Goal: Information Seeking & Learning: Learn about a topic

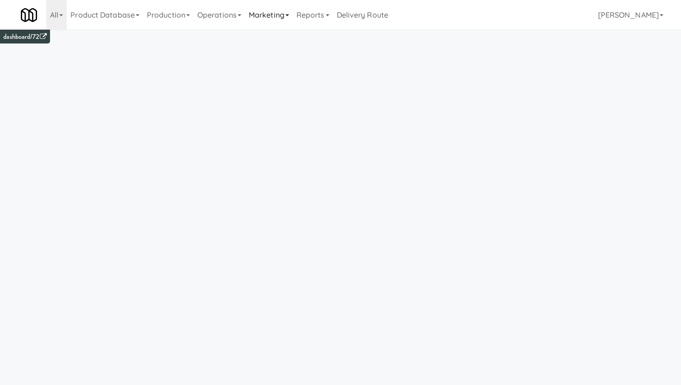
click at [271, 13] on link "Marketing" at bounding box center [269, 15] width 48 height 30
click at [285, 59] on link "Vouchers" at bounding box center [282, 67] width 74 height 17
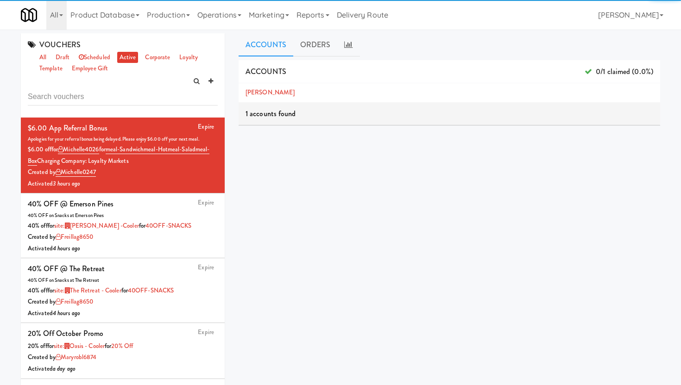
click at [110, 103] on input "text" at bounding box center [123, 96] width 190 height 17
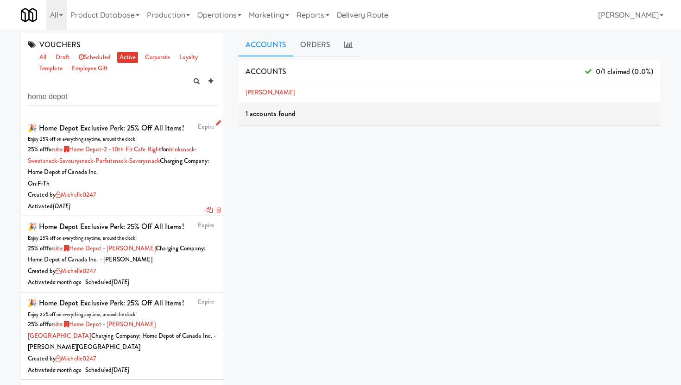
click at [121, 192] on div "Created by michelle0247" at bounding box center [123, 195] width 190 height 12
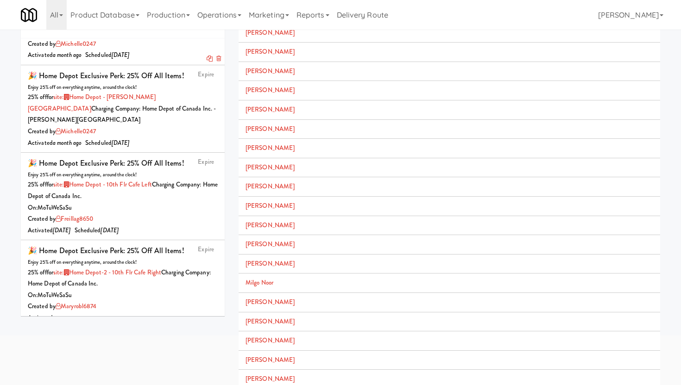
scroll to position [81, 0]
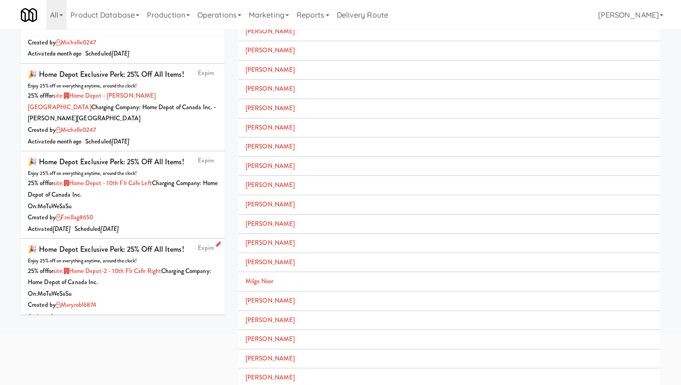
click at [164, 300] on div "Created by maryrobl6874" at bounding box center [123, 306] width 190 height 12
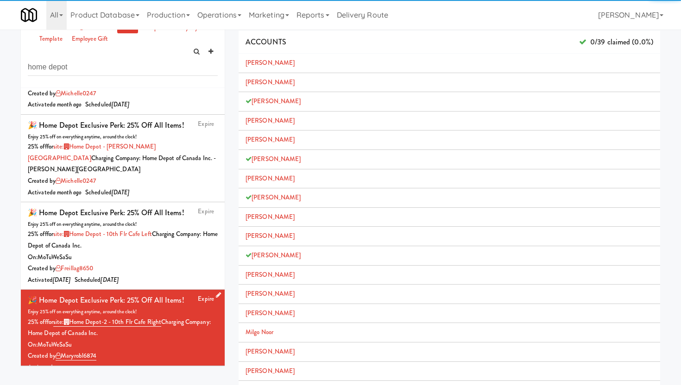
scroll to position [81, 0]
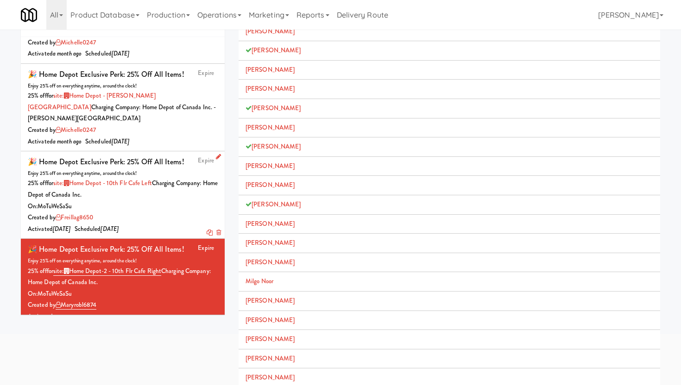
click at [163, 201] on div "On: Mo Tu We Sa Su" at bounding box center [123, 207] width 190 height 12
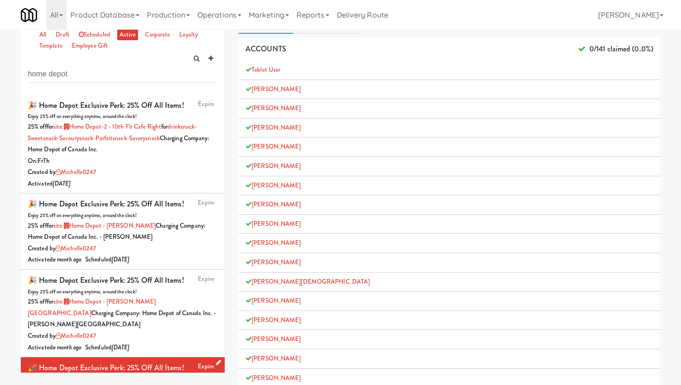
scroll to position [21, 0]
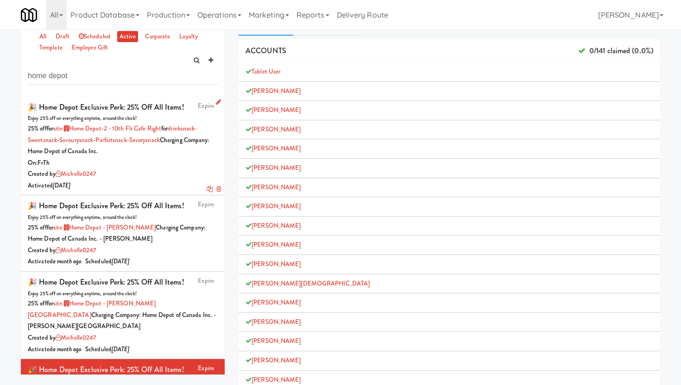
click at [170, 171] on div "Created by michelle0247" at bounding box center [123, 175] width 190 height 12
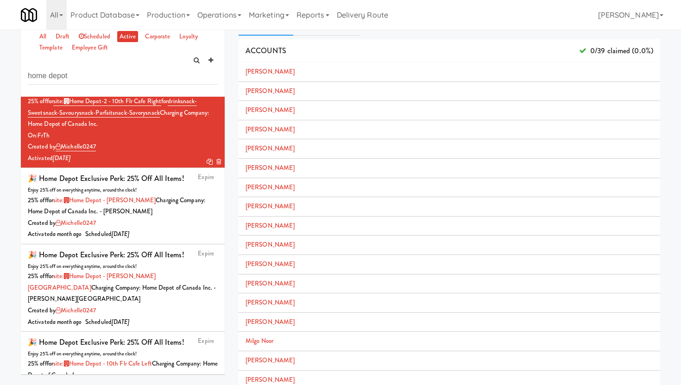
scroll to position [29, 0]
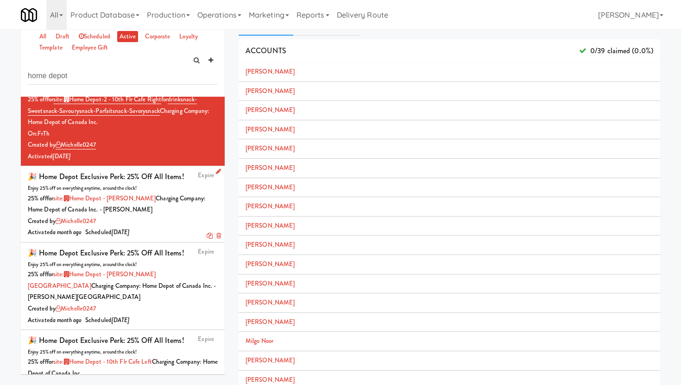
click at [151, 222] on div "Created by michelle0247" at bounding box center [123, 222] width 190 height 12
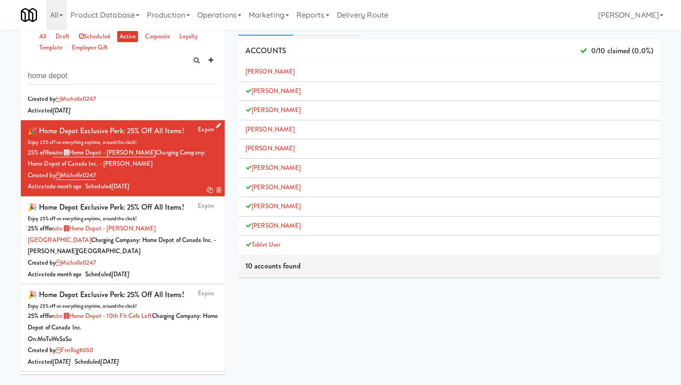
scroll to position [77, 0]
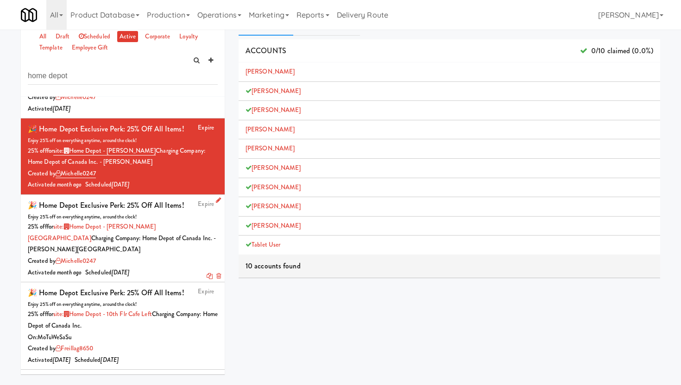
click at [148, 243] on div "25% off for site: Home Depot - Bolton IC Charging Company: Home Depot of Canada…" at bounding box center [123, 238] width 190 height 34
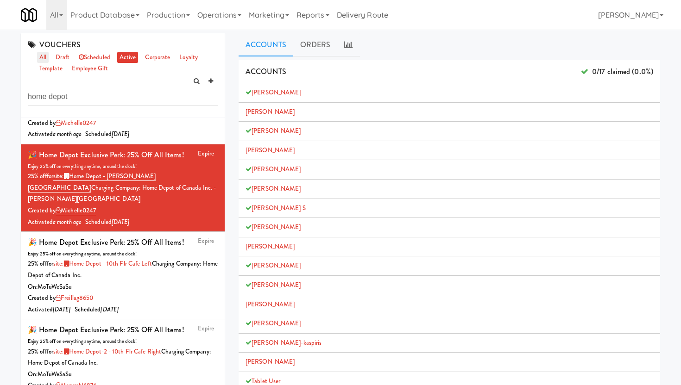
click at [41, 59] on link "all" at bounding box center [43, 58] width 12 height 12
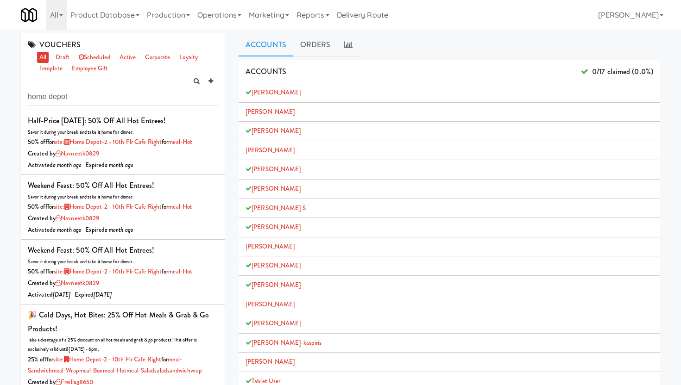
scroll to position [1529, 0]
click at [150, 171] on div "Activated a month ago Expired a month ago" at bounding box center [123, 165] width 190 height 12
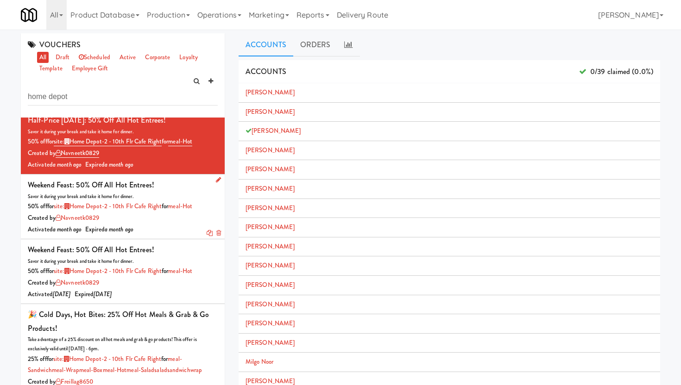
click at [175, 234] on div "Weekend Feast: 50% off all hot entrees! Savor it during your break and take it …" at bounding box center [123, 206] width 190 height 57
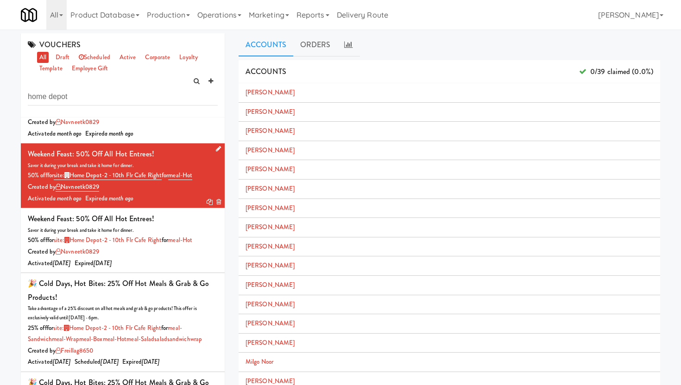
scroll to position [1562, 0]
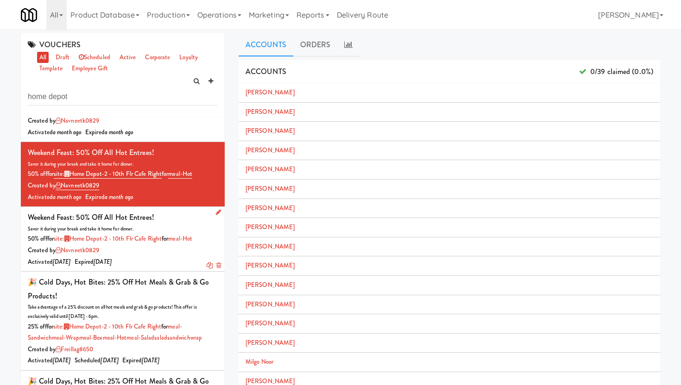
click at [171, 260] on div "Weekend Feast: 50% off all hot entrees! Savor it during your break and take it …" at bounding box center [123, 239] width 190 height 57
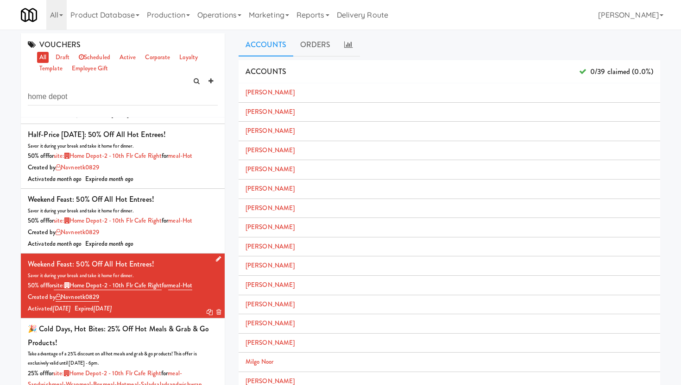
scroll to position [1513, 0]
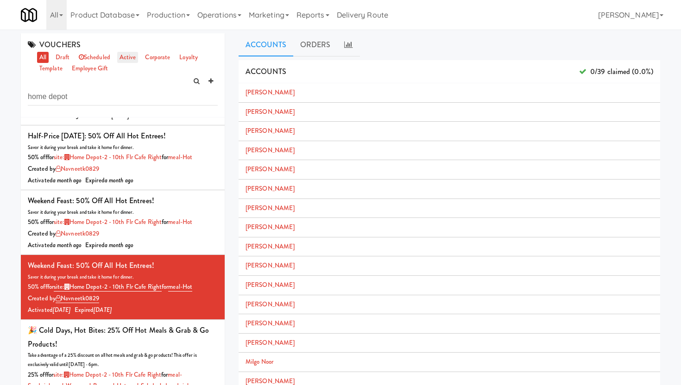
click at [132, 56] on link "active" at bounding box center [127, 58] width 21 height 12
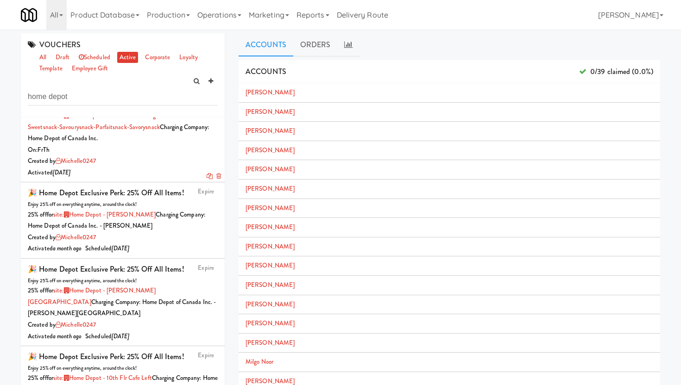
scroll to position [0, 0]
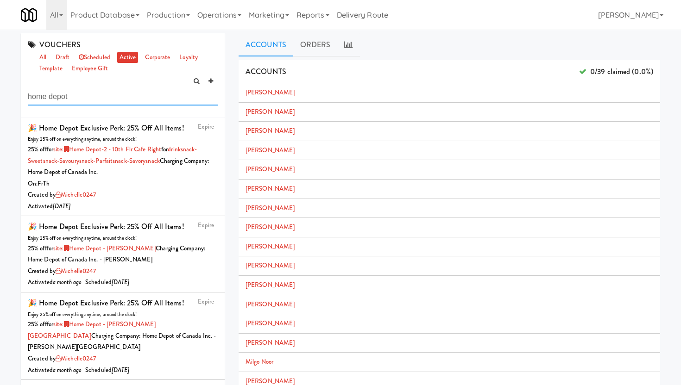
click at [80, 96] on input "home depot" at bounding box center [123, 96] width 190 height 17
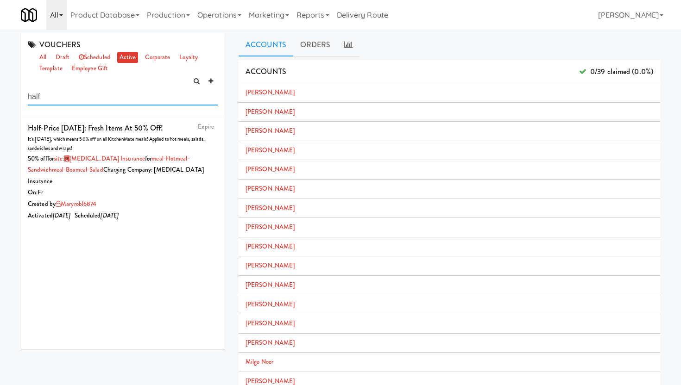
type input "half"
click at [64, 18] on link "All" at bounding box center [56, 15] width 20 height 30
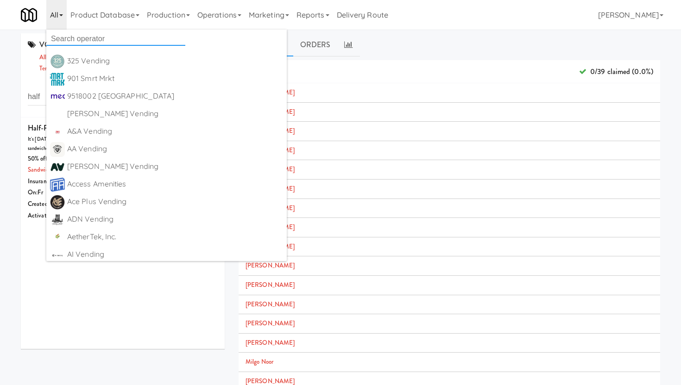
click at [58, 38] on input "text" at bounding box center [115, 39] width 139 height 14
type input "kitchenma"
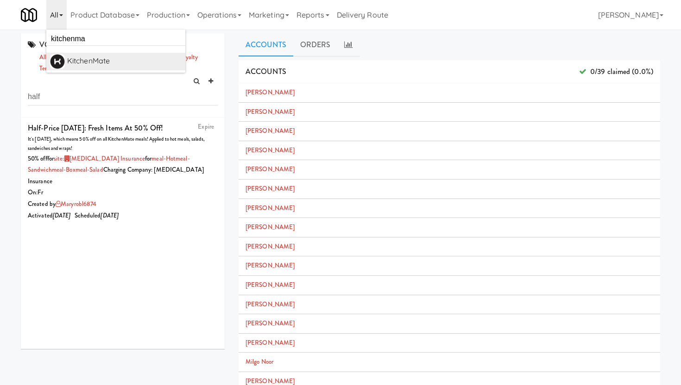
click at [69, 63] on div "KitchenMate" at bounding box center [124, 61] width 114 height 14
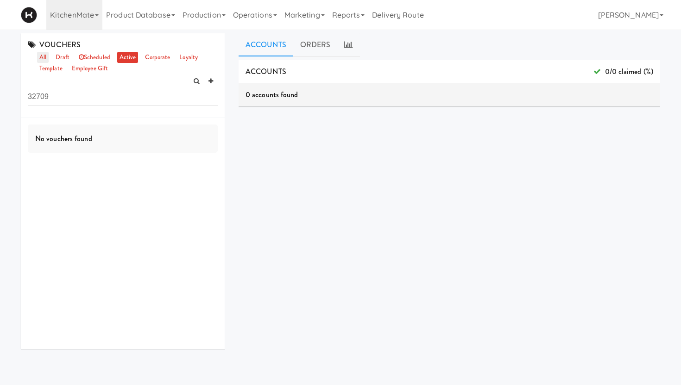
click at [48, 58] on link "all" at bounding box center [43, 58] width 12 height 12
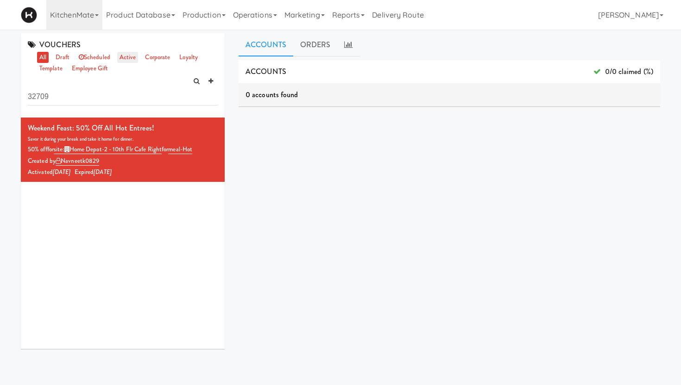
click at [131, 56] on link "active" at bounding box center [127, 58] width 21 height 12
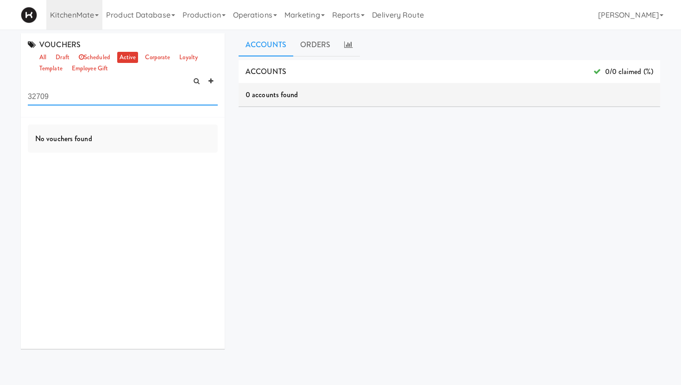
click at [76, 97] on input "32709" at bounding box center [123, 96] width 190 height 17
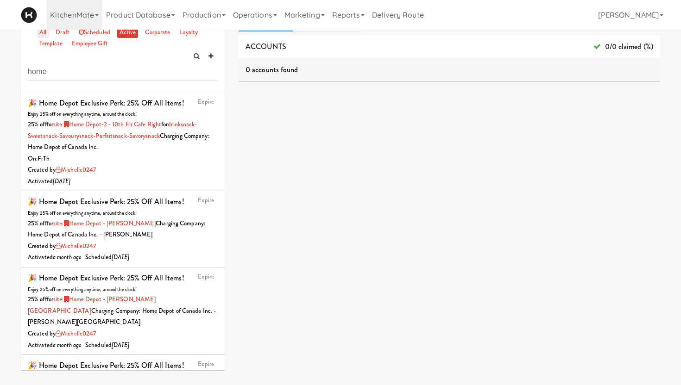
click at [47, 33] on link "all" at bounding box center [43, 33] width 12 height 12
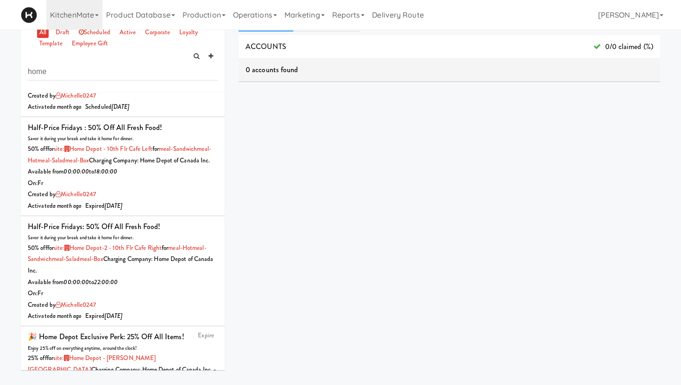
scroll to position [1175, 0]
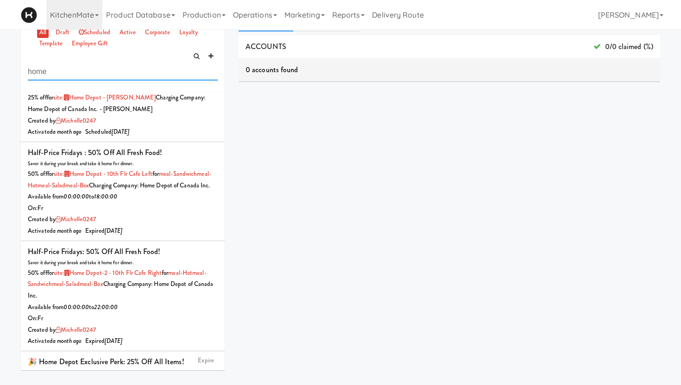
click at [94, 72] on input "home" at bounding box center [123, 71] width 190 height 17
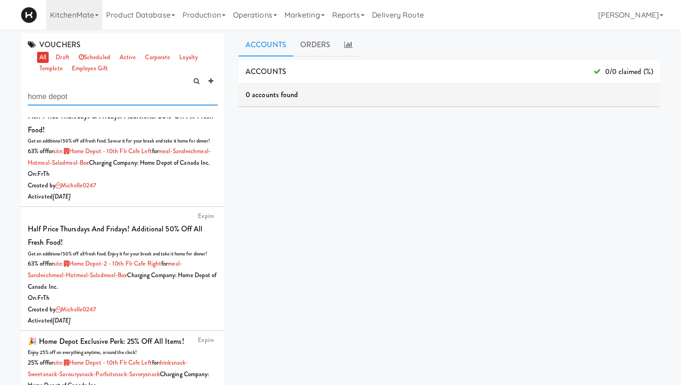
scroll to position [0, 0]
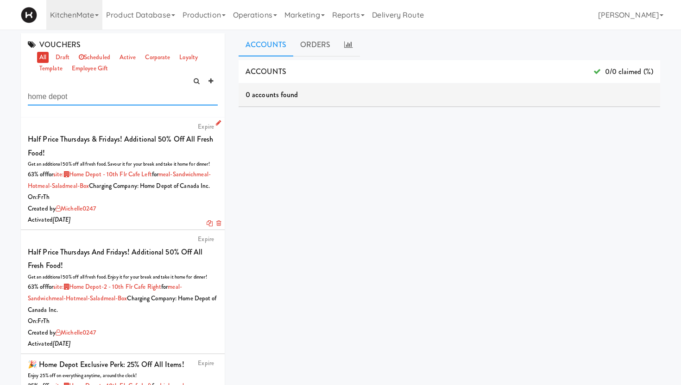
type input "home depot"
click at [143, 215] on div "Created by michelle0247" at bounding box center [123, 209] width 190 height 12
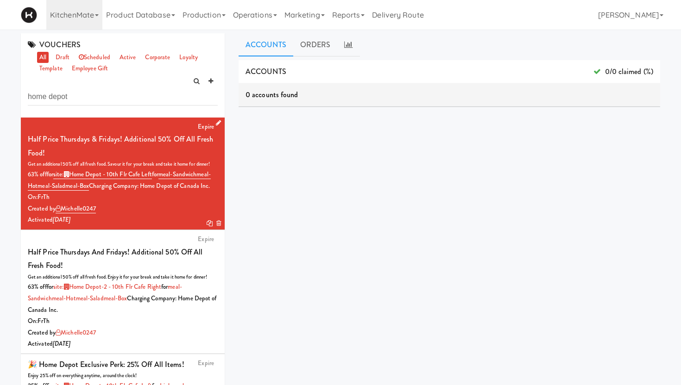
click at [218, 121] on icon at bounding box center [218, 123] width 5 height 6
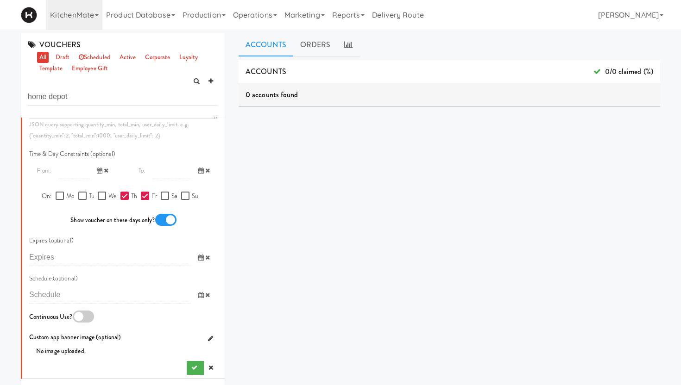
scroll to position [563, 0]
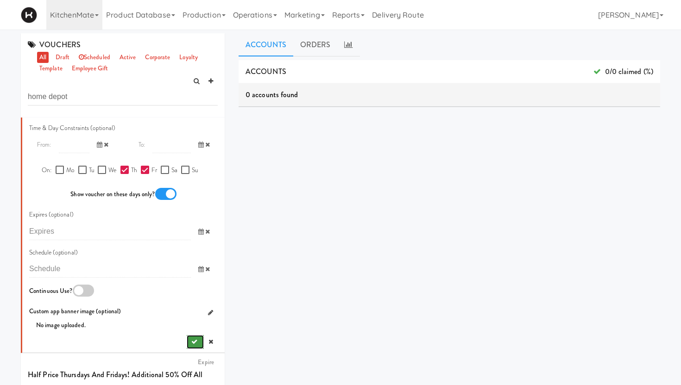
click at [198, 346] on button "submit" at bounding box center [195, 342] width 17 height 14
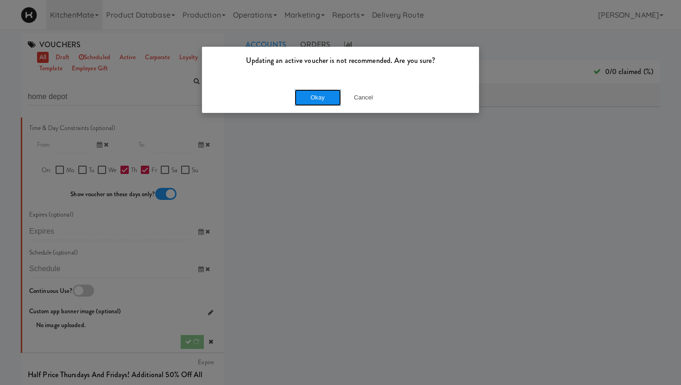
click at [317, 99] on button "Okay" at bounding box center [318, 97] width 46 height 17
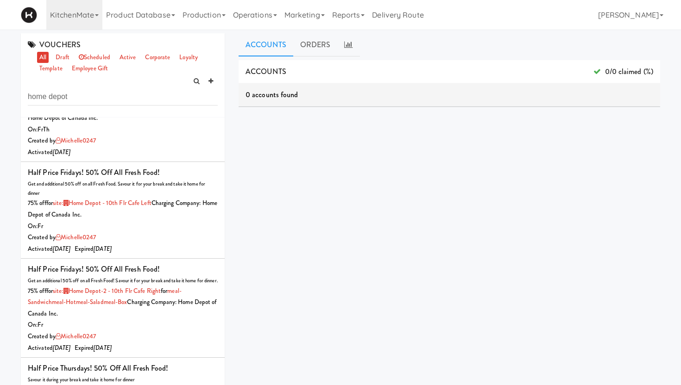
scroll to position [389, 0]
click at [319, 48] on link "ORDERS" at bounding box center [315, 44] width 44 height 23
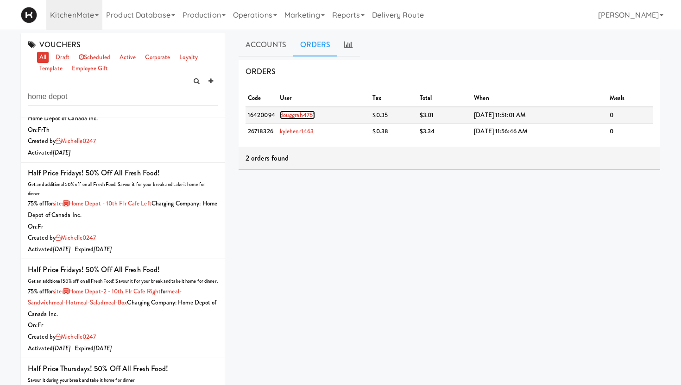
click at [295, 115] on link "douggrah4751" at bounding box center [297, 115] width 35 height 9
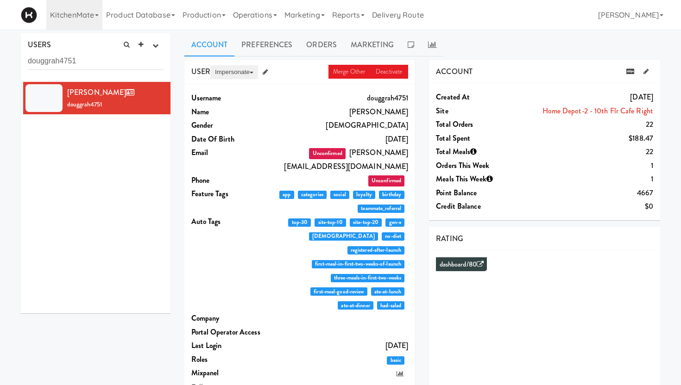
click at [235, 72] on button "Impersonate" at bounding box center [234, 72] width 48 height 14
click at [232, 90] on link "on App" at bounding box center [249, 90] width 78 height 17
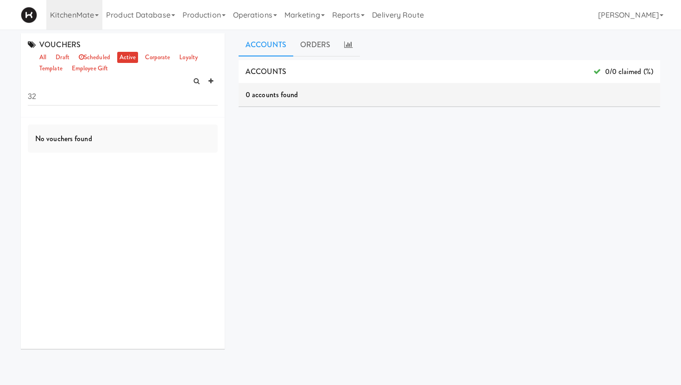
type input "3"
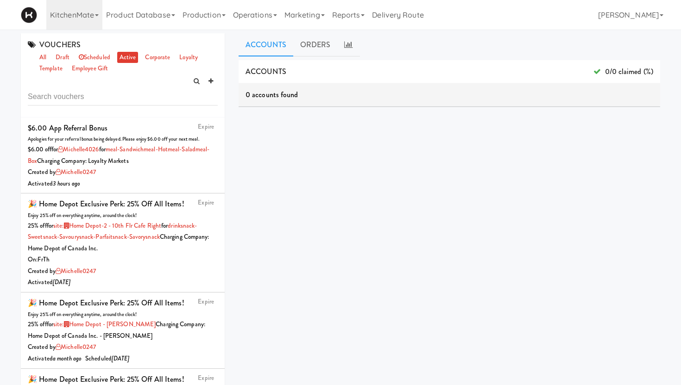
click at [92, 94] on input "text" at bounding box center [123, 96] width 190 height 17
type input "o"
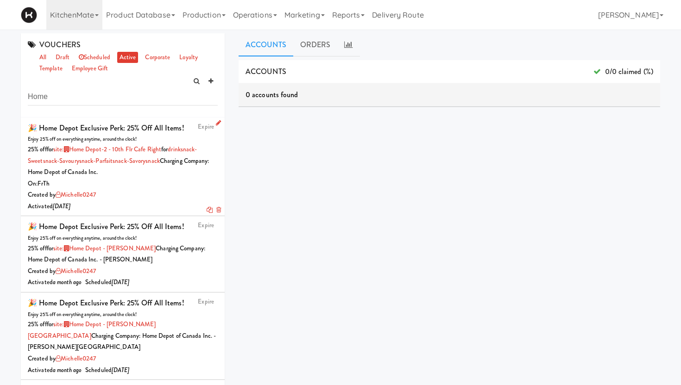
click at [149, 190] on div "Created by michelle0247" at bounding box center [123, 195] width 190 height 12
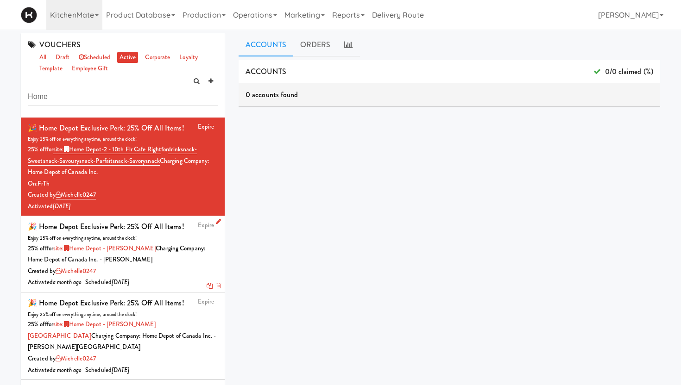
click at [148, 275] on div "Created by michelle0247" at bounding box center [123, 272] width 190 height 12
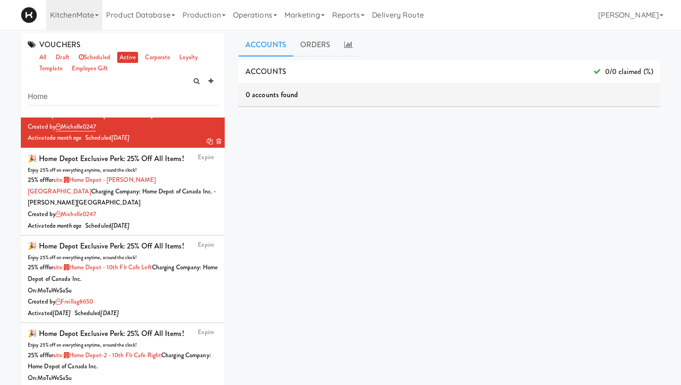
scroll to position [145, 0]
click at [148, 285] on div "On: Mo Tu We Sa Su" at bounding box center [123, 291] width 190 height 12
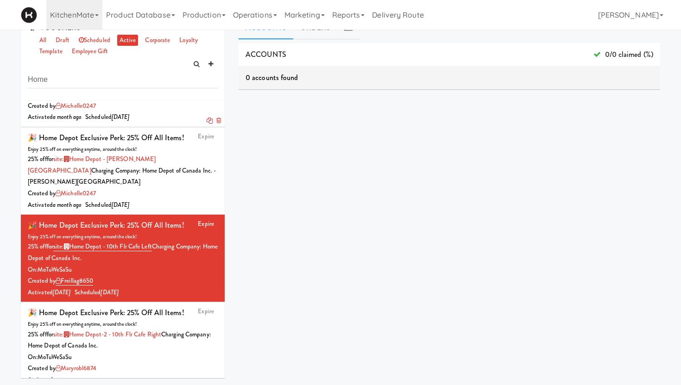
scroll to position [30, 0]
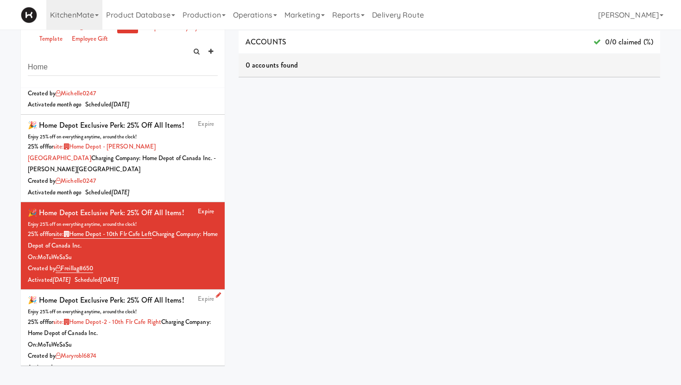
click at [142, 351] on div "Created by maryrobl6874" at bounding box center [123, 357] width 190 height 12
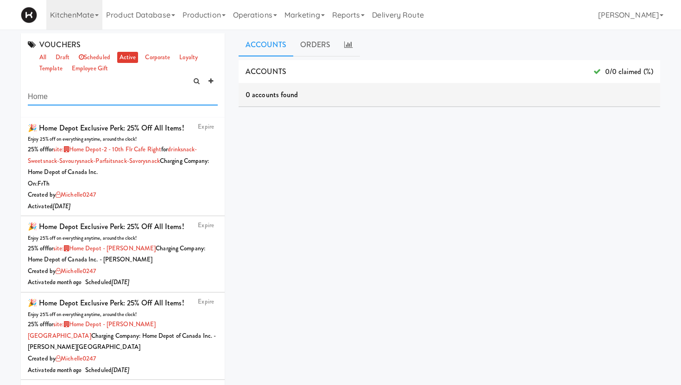
click at [54, 100] on input "Home" at bounding box center [123, 96] width 190 height 17
click at [44, 56] on link "all" at bounding box center [43, 58] width 12 height 12
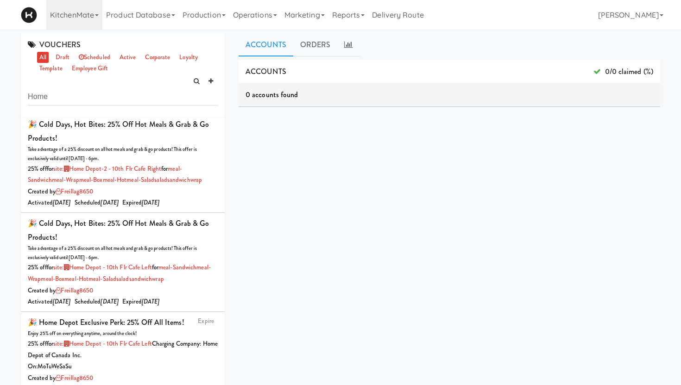
scroll to position [1633, 0]
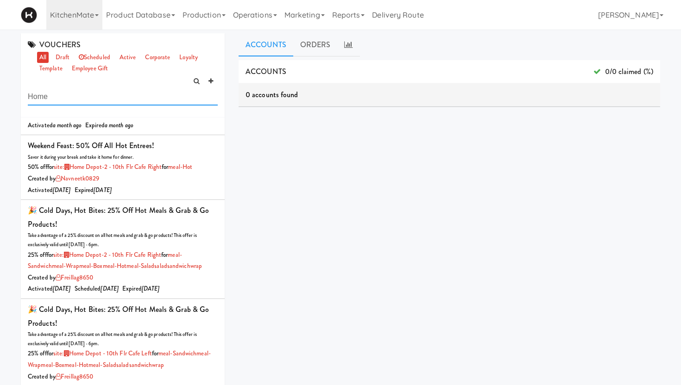
click at [90, 89] on input "Home" at bounding box center [123, 96] width 190 height 17
click at [90, 95] on input "Home" at bounding box center [123, 96] width 190 height 17
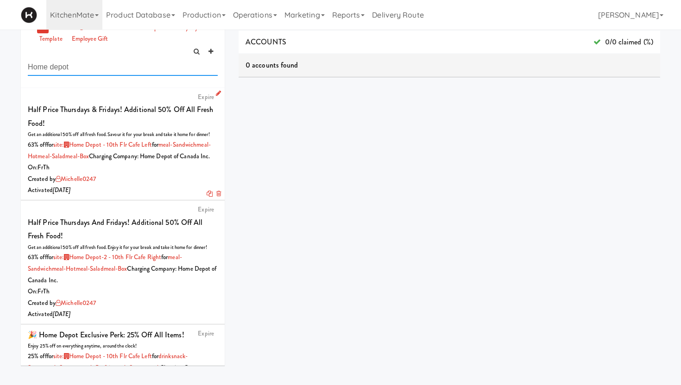
scroll to position [0, 0]
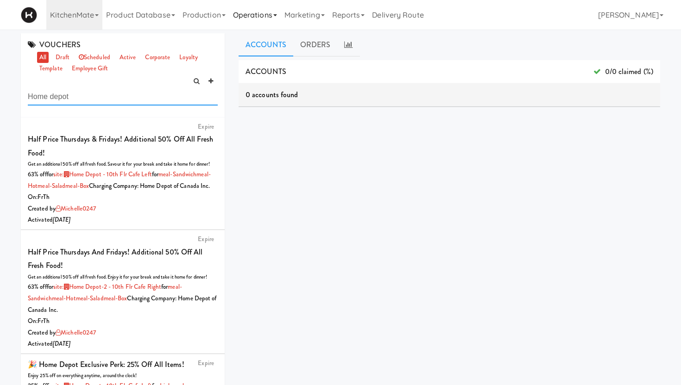
type input "Home depot"
click at [220, 238] on icon at bounding box center [218, 235] width 5 height 6
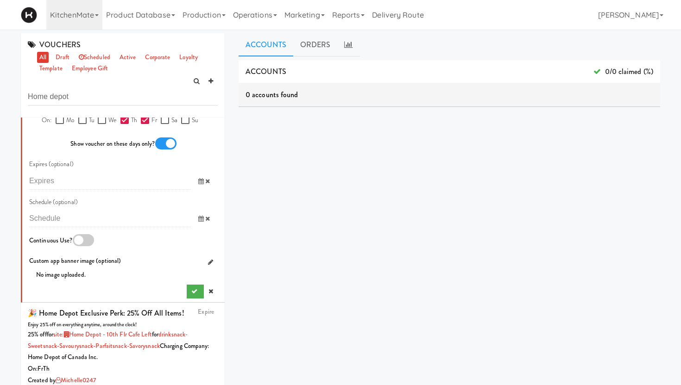
scroll to position [733, 0]
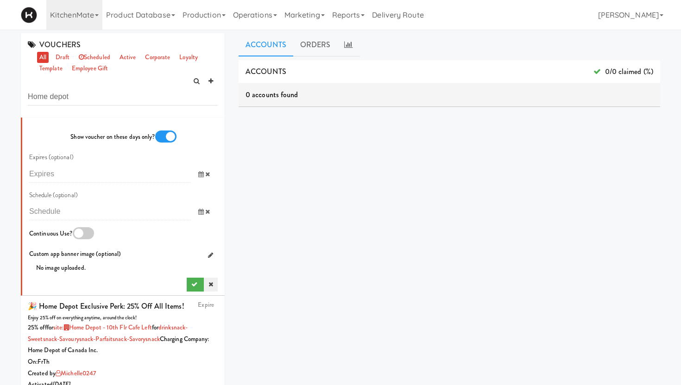
click at [208, 288] on icon at bounding box center [210, 285] width 5 height 6
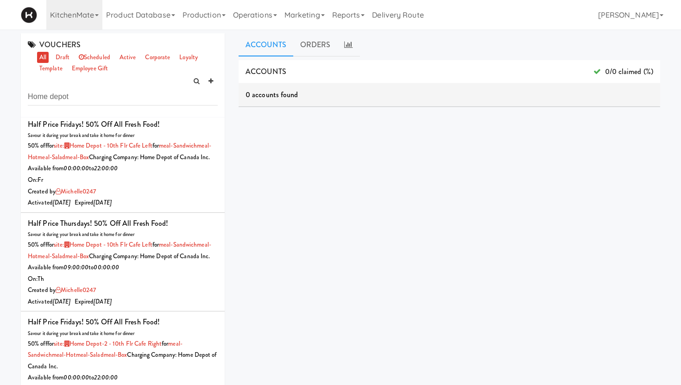
scroll to position [58, 0]
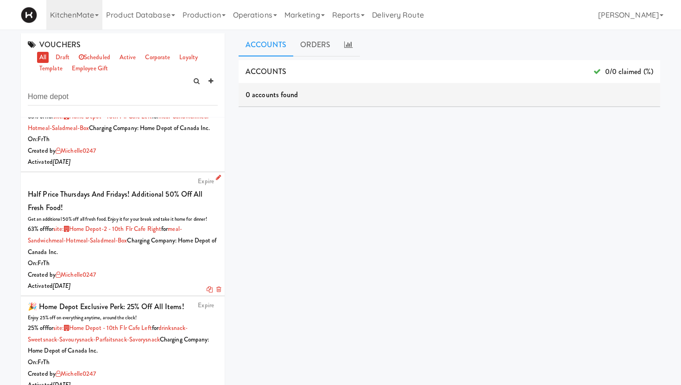
click at [134, 215] on div "Half Price Thursdays and Fridays! Additional 50% off All Fresh Food!" at bounding box center [123, 201] width 190 height 27
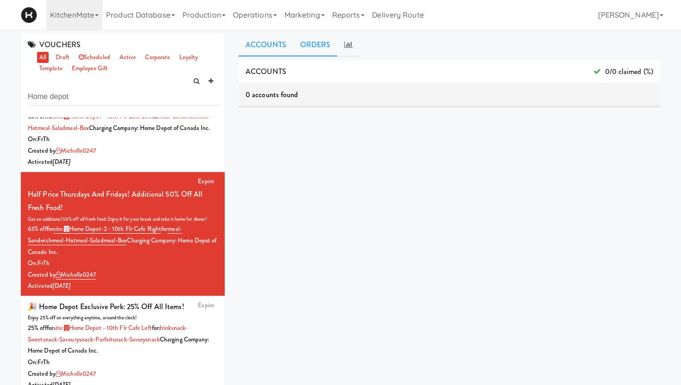
click at [322, 46] on link "ORDERS" at bounding box center [315, 44] width 44 height 23
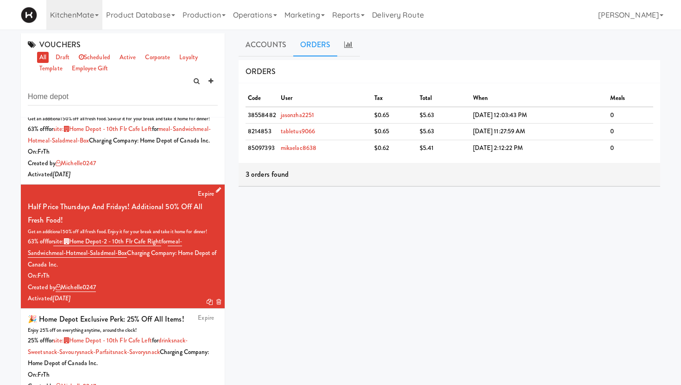
scroll to position [44, 0]
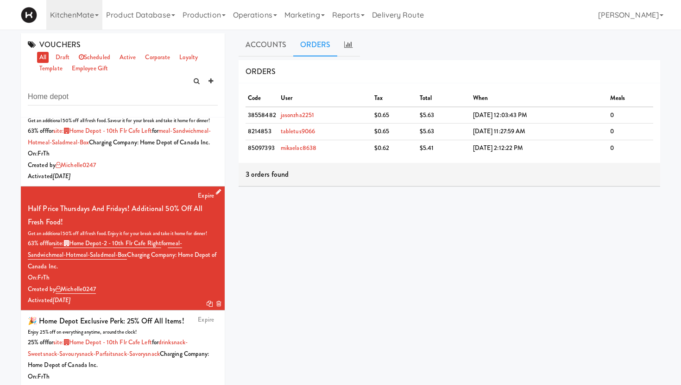
click at [220, 195] on icon at bounding box center [218, 192] width 5 height 6
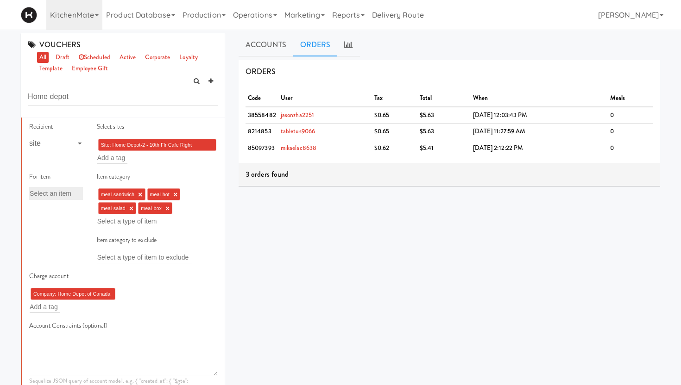
scroll to position [316, 0]
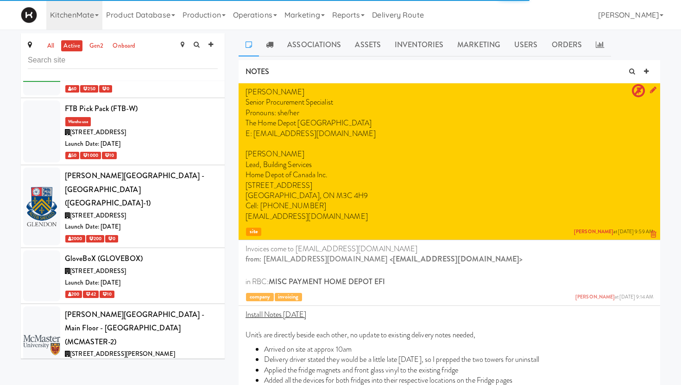
scroll to position [2138, 0]
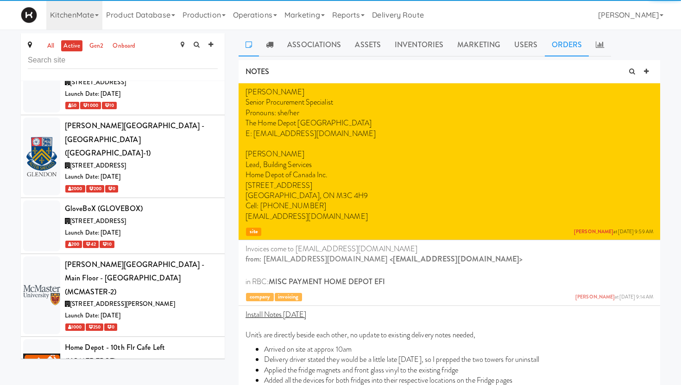
click at [560, 44] on link "Orders" at bounding box center [567, 44] width 44 height 23
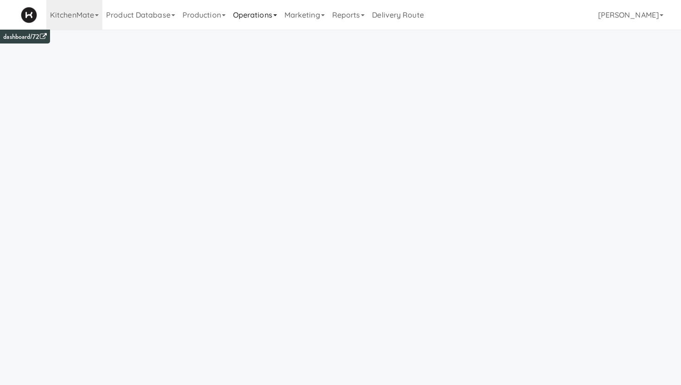
click at [258, 15] on link "Operations" at bounding box center [254, 15] width 51 height 30
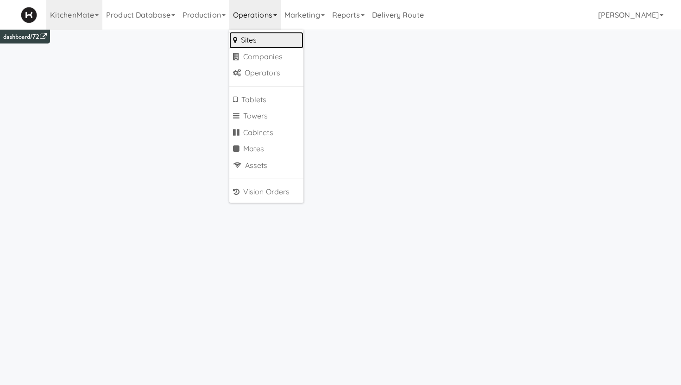
click at [259, 40] on link "Sites" at bounding box center [266, 40] width 74 height 17
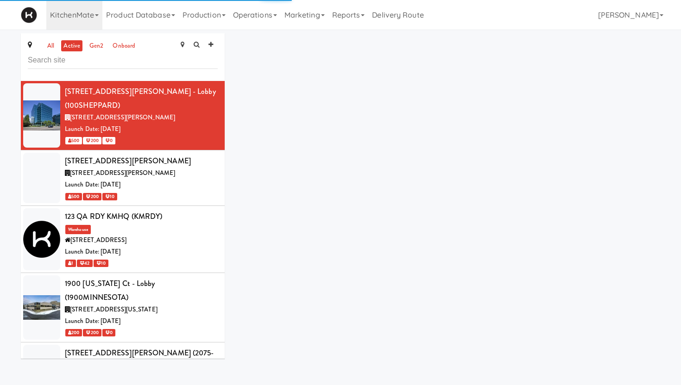
click at [86, 55] on input "text" at bounding box center [123, 60] width 190 height 17
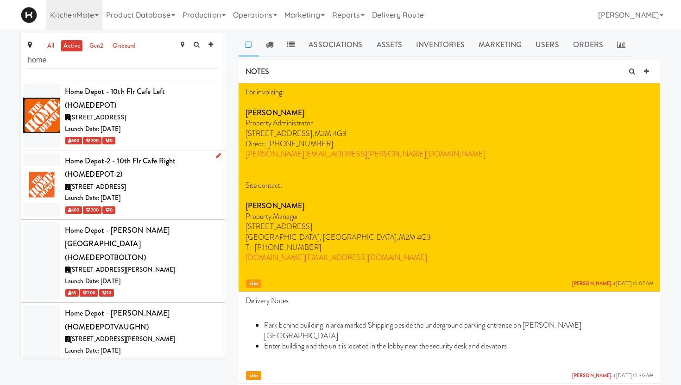
type input "home"
click at [182, 182] on div "[STREET_ADDRESS]" at bounding box center [141, 188] width 153 height 12
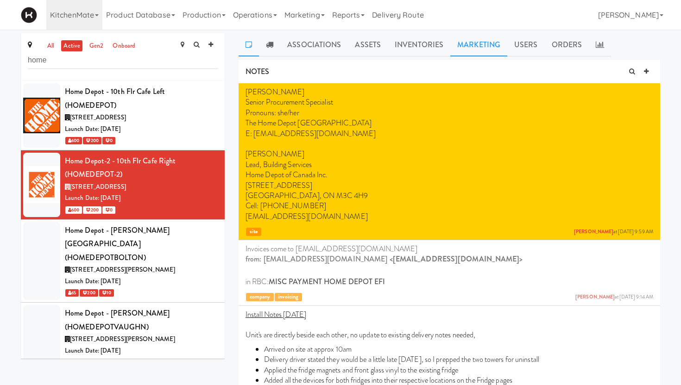
click at [481, 39] on link "Marketing" at bounding box center [478, 44] width 57 height 23
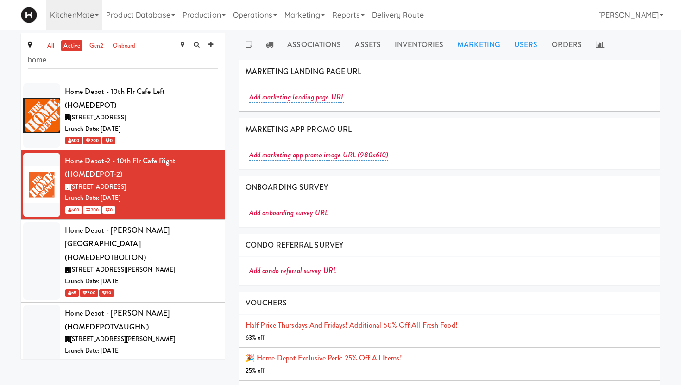
click at [522, 48] on link "Users" at bounding box center [526, 44] width 38 height 23
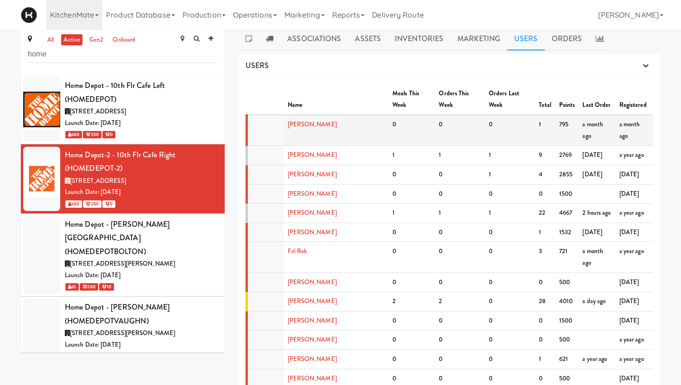
scroll to position [9, 0]
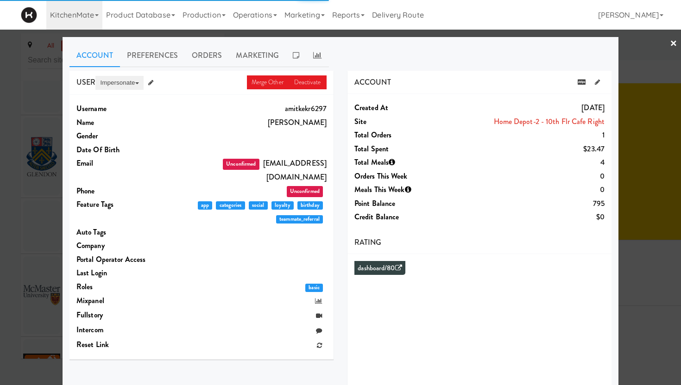
scroll to position [2138, 0]
click at [127, 82] on button "Impersonate" at bounding box center [119, 83] width 48 height 14
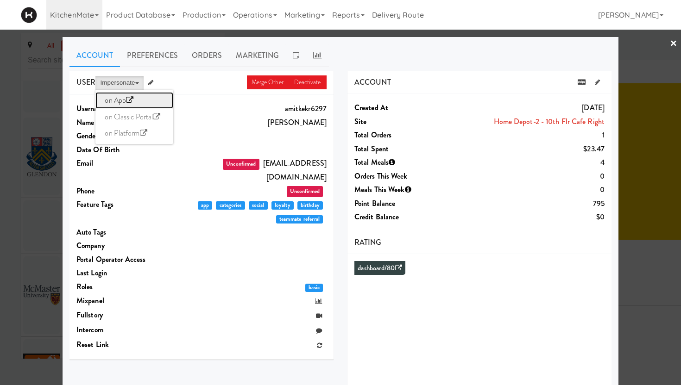
click at [111, 102] on link "on App" at bounding box center [134, 100] width 78 height 17
click at [672, 41] on link "×" at bounding box center [673, 44] width 7 height 29
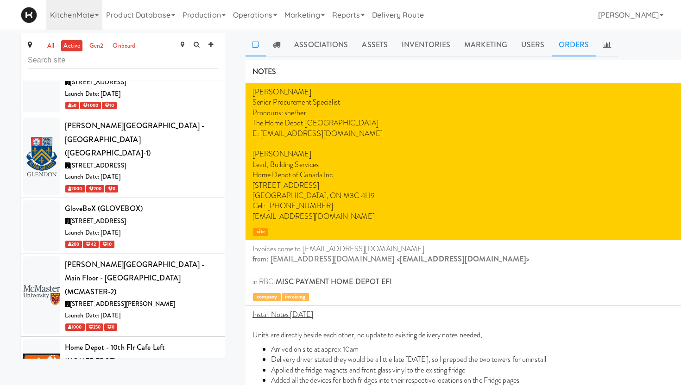
click at [565, 46] on link "Orders" at bounding box center [574, 44] width 44 height 23
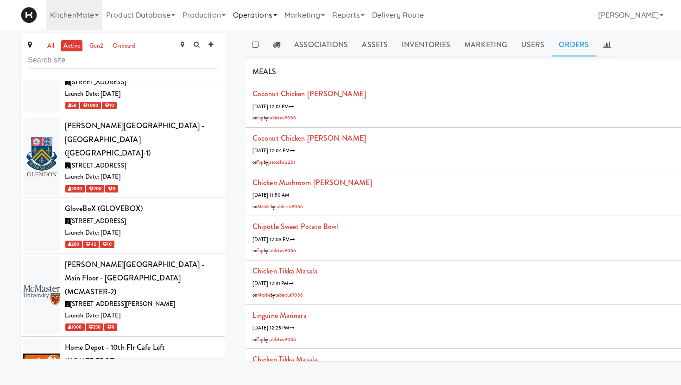
click at [270, 19] on link "Operations" at bounding box center [254, 15] width 51 height 30
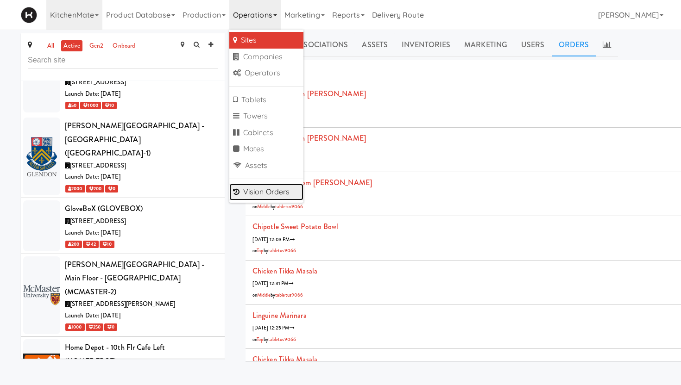
click at [275, 194] on link "Vision Orders" at bounding box center [266, 192] width 74 height 17
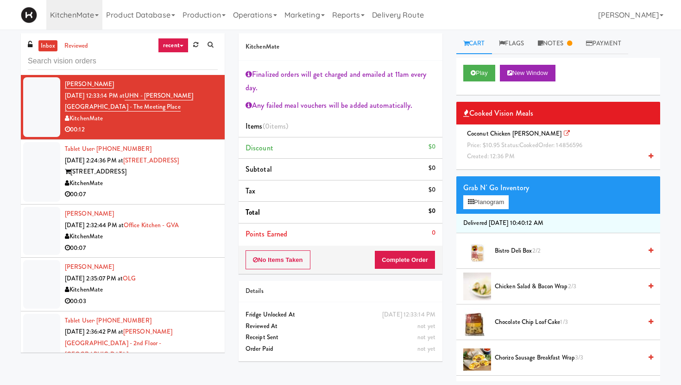
click at [70, 63] on input "text" at bounding box center [123, 61] width 190 height 17
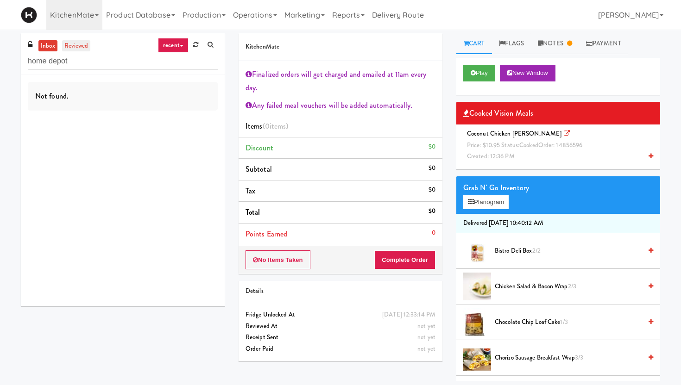
type input "home depot"
click at [74, 44] on link "reviewed" at bounding box center [76, 46] width 29 height 12
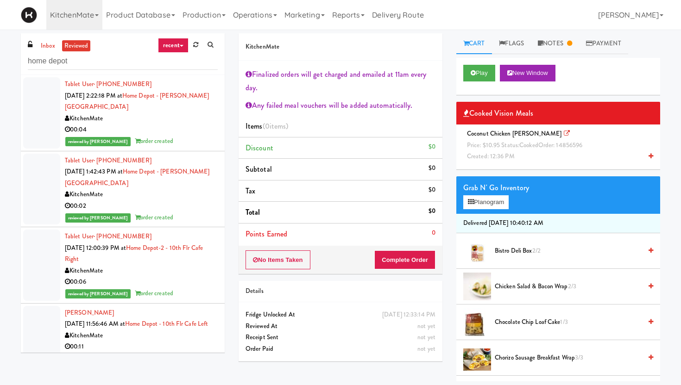
click at [181, 276] on div "00:06" at bounding box center [141, 282] width 153 height 12
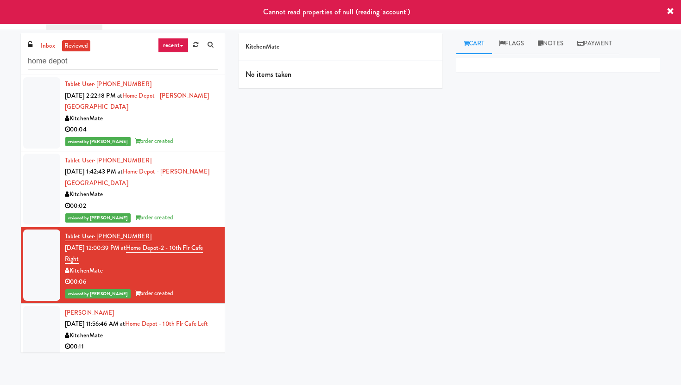
click at [672, 12] on icon at bounding box center [669, 11] width 7 height 7
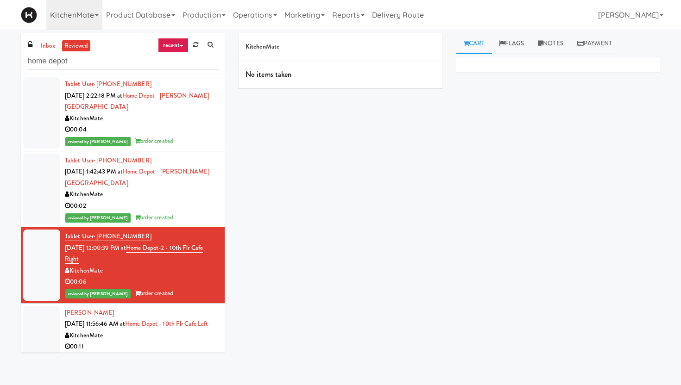
click at [191, 341] on div "00:11" at bounding box center [141, 347] width 153 height 12
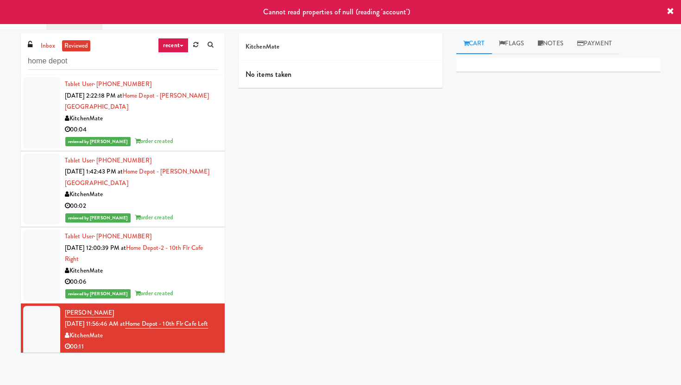
click at [669, 17] on div "Cannot read properties of null (reading 'account')" at bounding box center [340, 12] width 681 height 24
click at [670, 14] on icon at bounding box center [669, 11] width 7 height 7
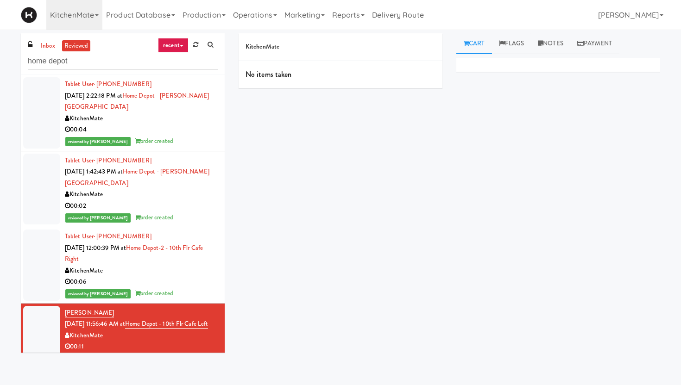
click at [294, 78] on div "No items taken" at bounding box center [340, 75] width 204 height 28
click at [51, 46] on link "inbox" at bounding box center [47, 46] width 19 height 12
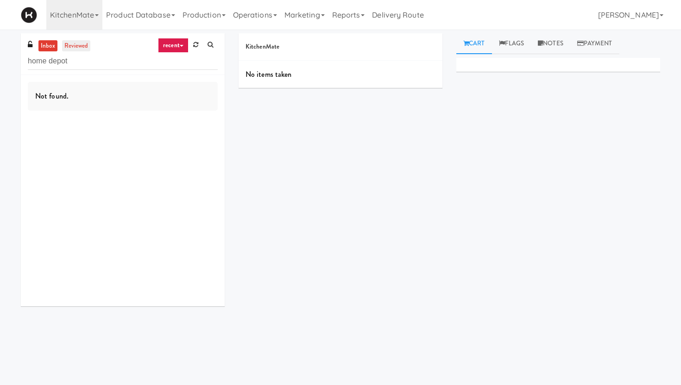
click at [77, 48] on link "reviewed" at bounding box center [76, 46] width 29 height 12
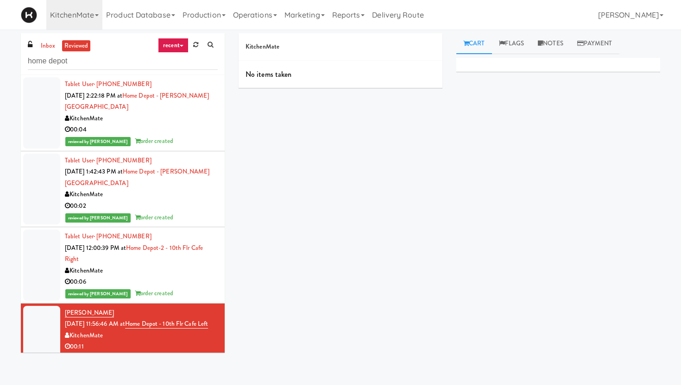
click at [200, 265] on div "KitchenMate" at bounding box center [141, 271] width 153 height 12
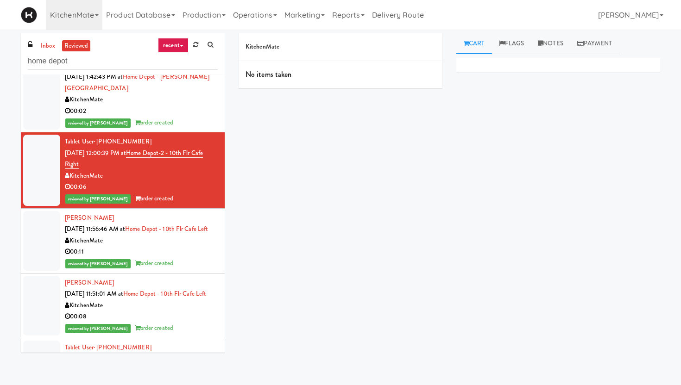
scroll to position [46, 0]
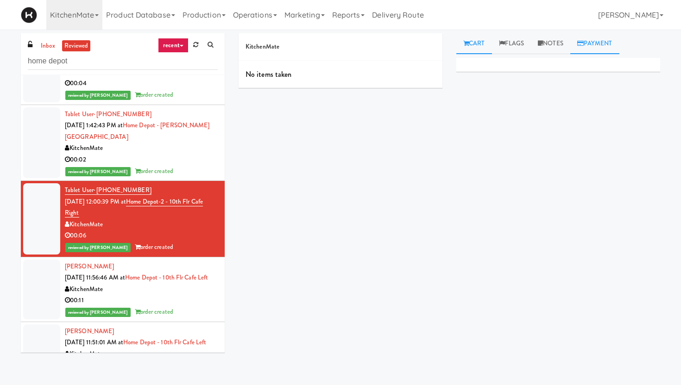
click at [591, 44] on link "Payment" at bounding box center [594, 43] width 49 height 21
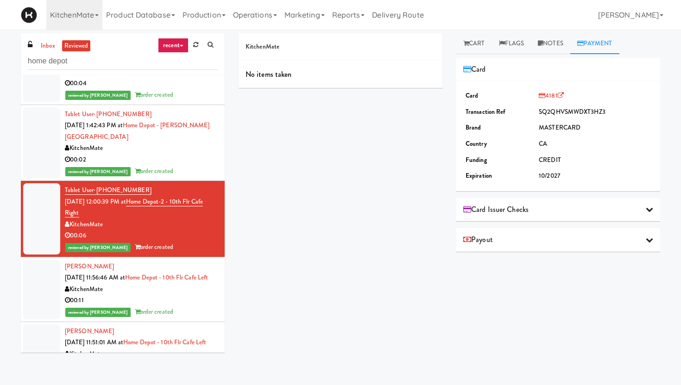
click at [537, 238] on div "Payout" at bounding box center [558, 240] width 190 height 14
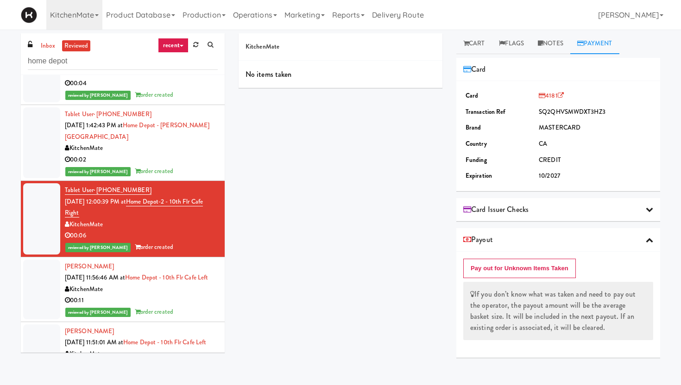
click at [548, 211] on div "Card Issuer Checks" at bounding box center [558, 210] width 190 height 14
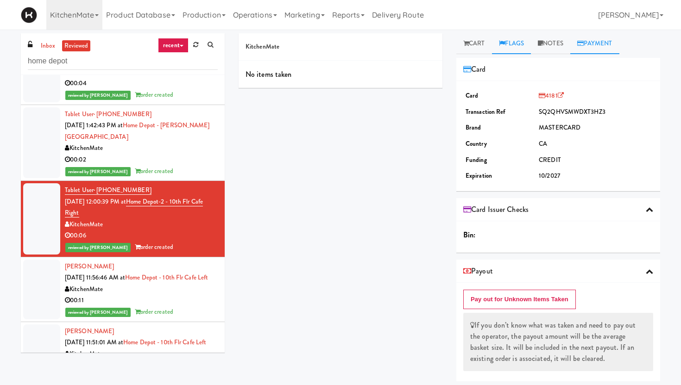
click at [520, 42] on link "Flags" at bounding box center [511, 43] width 39 height 21
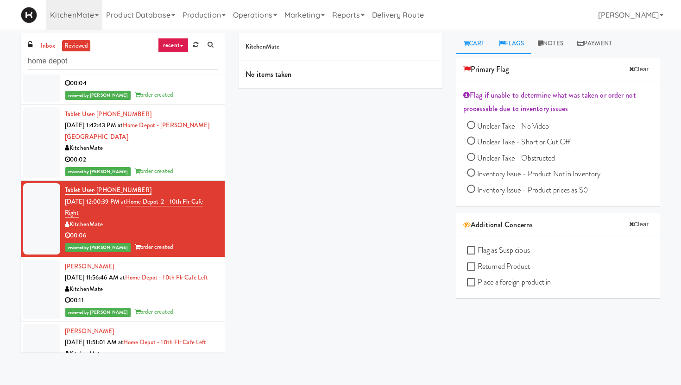
click at [476, 51] on link "Cart" at bounding box center [474, 43] width 36 height 21
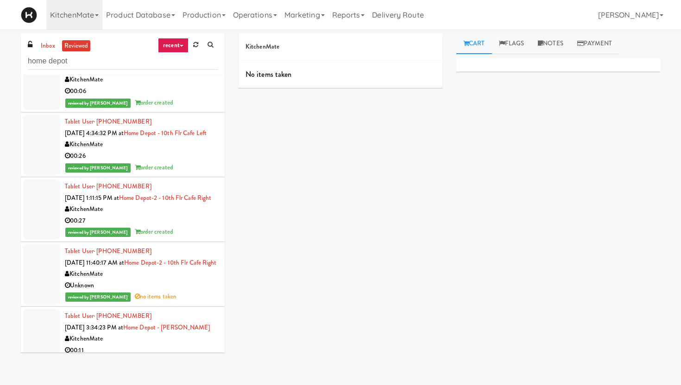
scroll to position [478, 0]
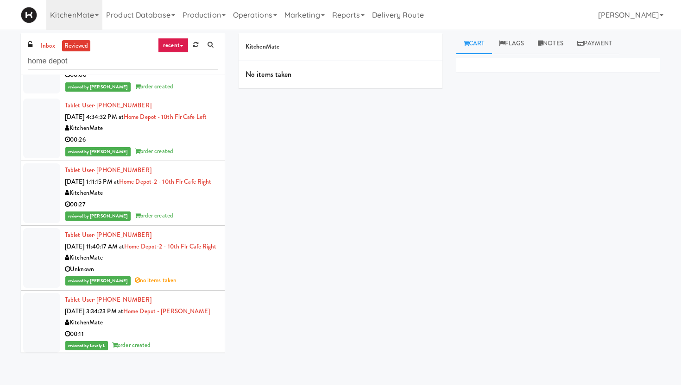
click at [175, 191] on div "KitchenMate" at bounding box center [141, 194] width 153 height 12
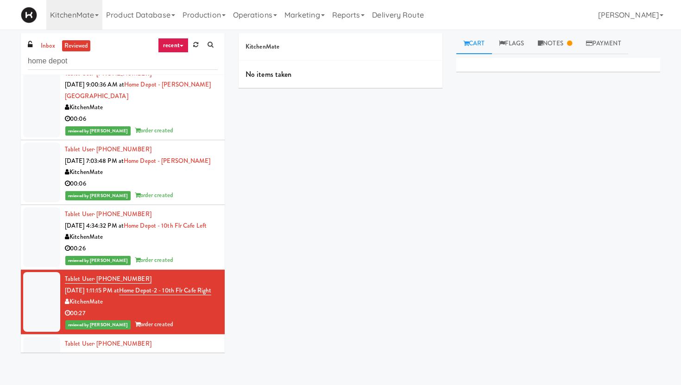
scroll to position [323, 0]
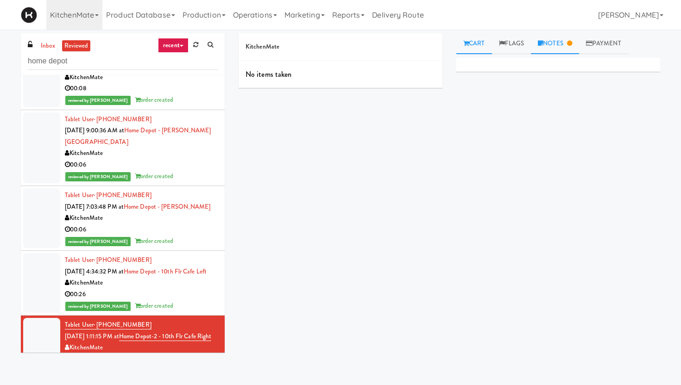
click at [551, 51] on link "Notes" at bounding box center [555, 43] width 48 height 21
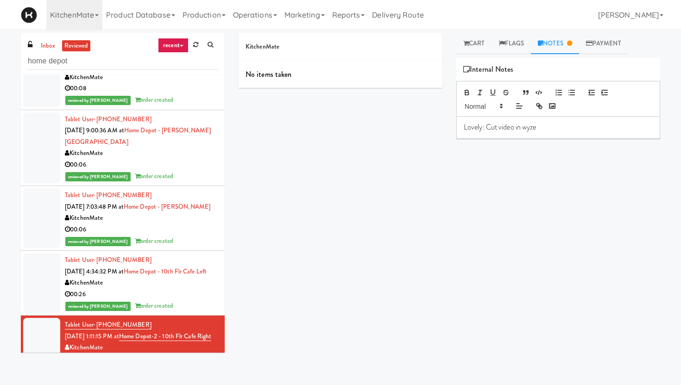
click at [283, 234] on div "KitchenMate No items taken Cart Flags Notes Payment Primary Flag Clear Flag if …" at bounding box center [449, 207] width 435 height 348
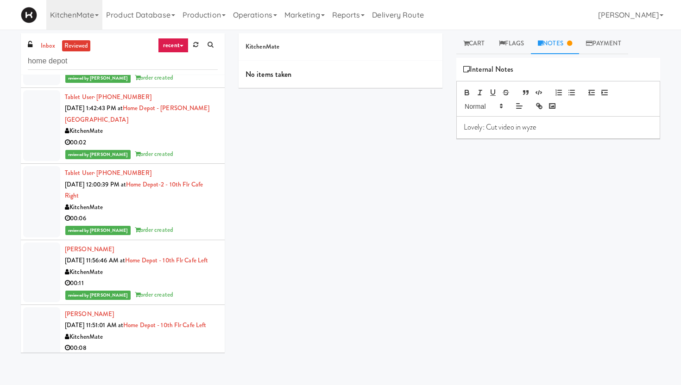
scroll to position [65, 0]
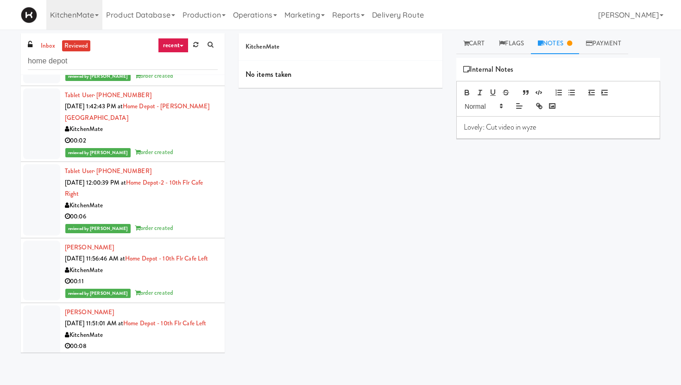
click at [168, 211] on div "00:06" at bounding box center [141, 217] width 153 height 12
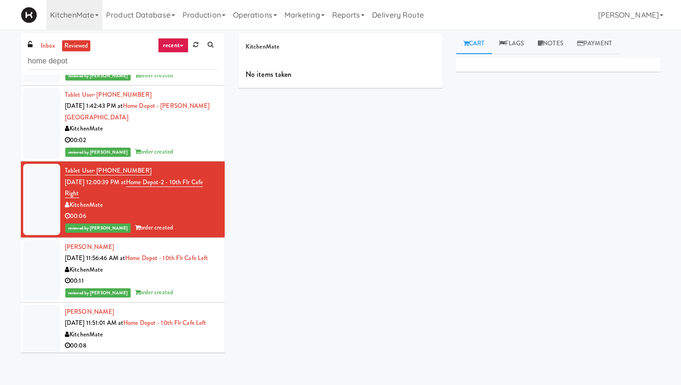
scroll to position [65, 0]
click at [177, 47] on link "recent" at bounding box center [173, 45] width 31 height 15
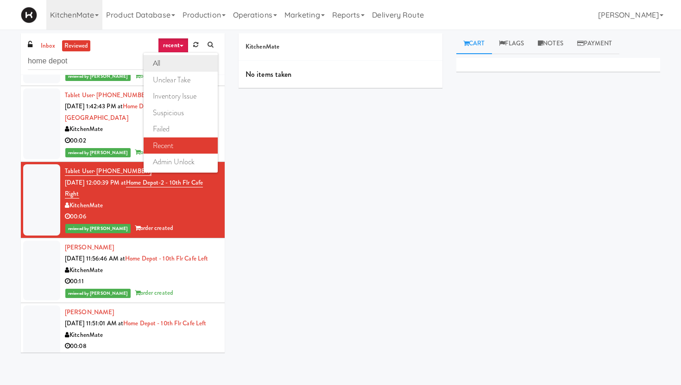
click at [172, 59] on link "all" at bounding box center [181, 63] width 74 height 17
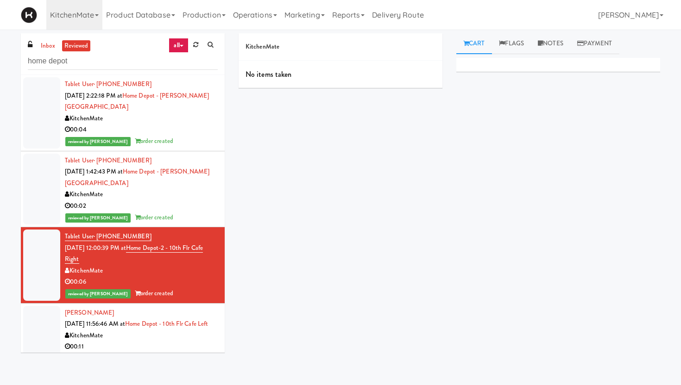
click at [185, 265] on div "KitchenMate" at bounding box center [141, 271] width 153 height 12
click at [263, 50] on h5 "KitchenMate" at bounding box center [340, 47] width 190 height 7
click at [262, 75] on div "No items taken" at bounding box center [340, 75] width 204 height 28
click at [90, 289] on span "reviewed by Gladys E" at bounding box center [97, 293] width 65 height 9
click at [145, 265] on div "KitchenMate" at bounding box center [141, 271] width 153 height 12
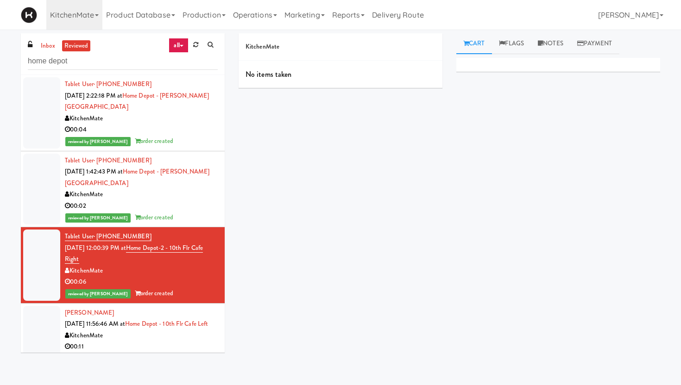
click at [182, 45] on link "all" at bounding box center [178, 45] width 19 height 15
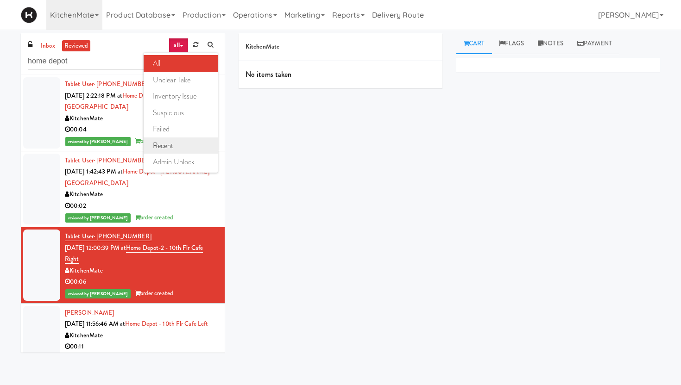
click at [169, 147] on link "recent" at bounding box center [181, 146] width 74 height 17
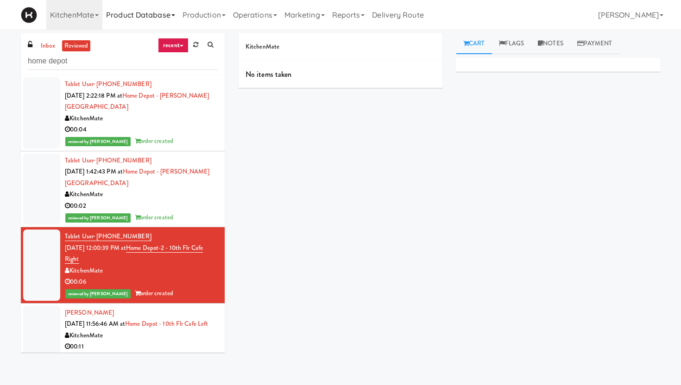
click at [143, 14] on link "Product Database" at bounding box center [140, 15] width 76 height 30
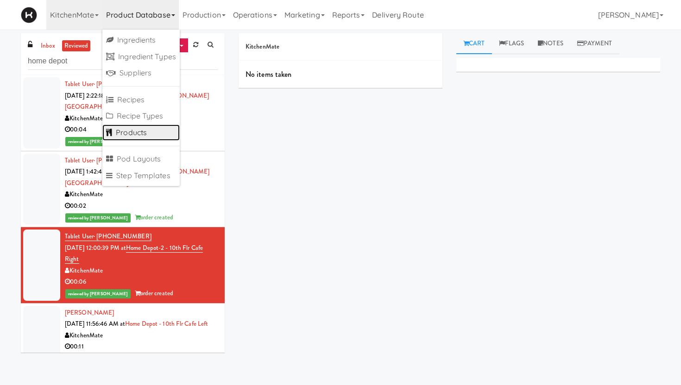
click at [129, 125] on link "Products" at bounding box center [140, 133] width 77 height 17
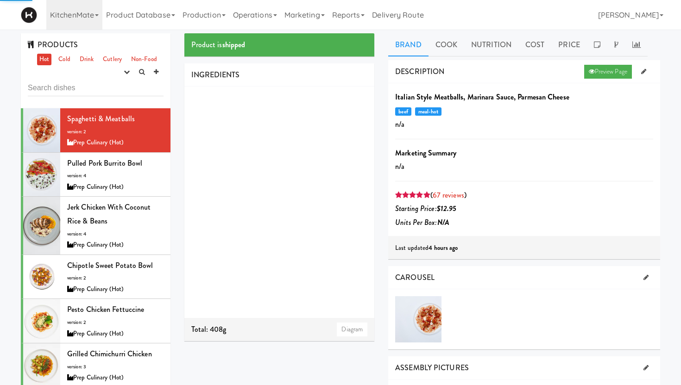
click at [76, 92] on input "text" at bounding box center [96, 87] width 136 height 17
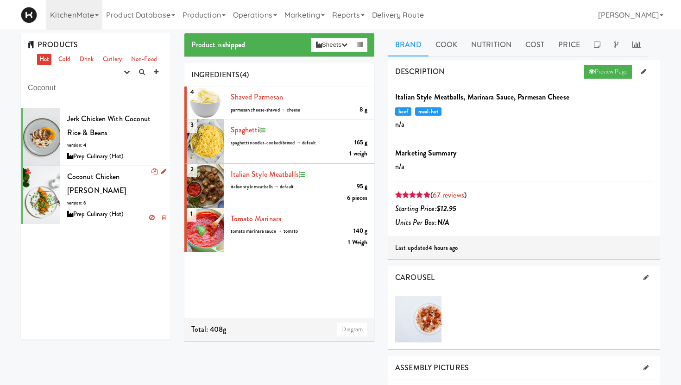
type input "Coconut"
click at [150, 193] on div "Coconut Chicken Curry version: 6 Prep Culinary (Hot)" at bounding box center [115, 195] width 96 height 50
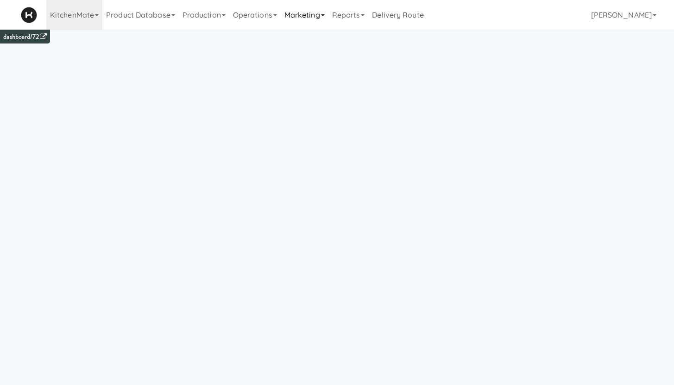
click at [312, 14] on link "Marketing" at bounding box center [305, 15] width 48 height 30
click at [319, 66] on link "Vouchers" at bounding box center [318, 67] width 74 height 17
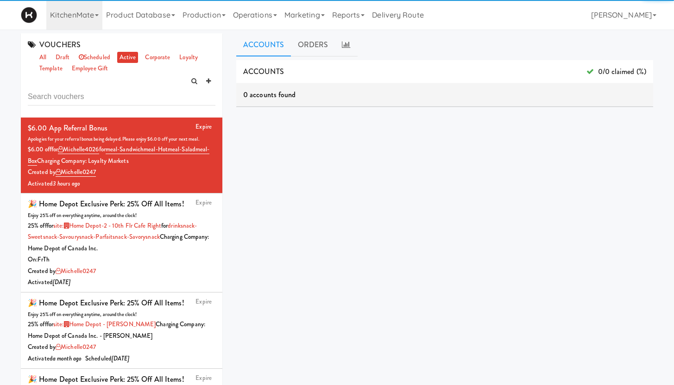
click at [134, 96] on input "text" at bounding box center [122, 96] width 188 height 17
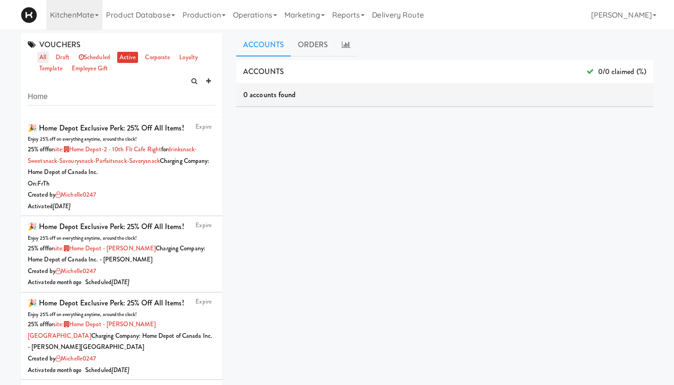
type input "Home"
click at [45, 54] on link "all" at bounding box center [43, 58] width 12 height 12
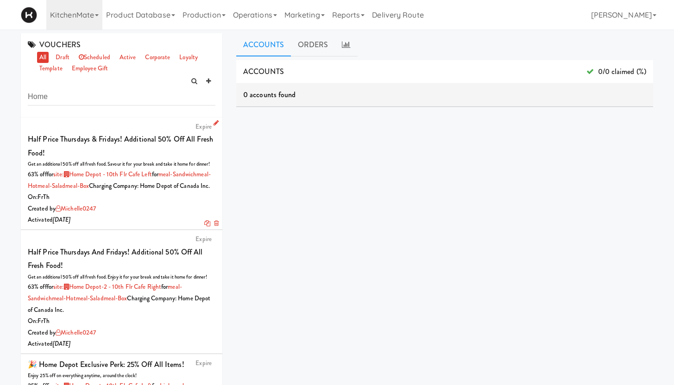
click at [133, 203] on div "On: Fr Th" at bounding box center [122, 198] width 188 height 12
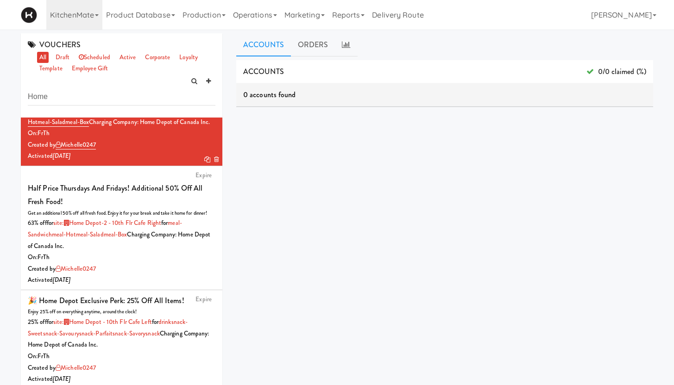
scroll to position [64, 0]
click at [160, 275] on div "Created by michelle0247" at bounding box center [122, 269] width 188 height 12
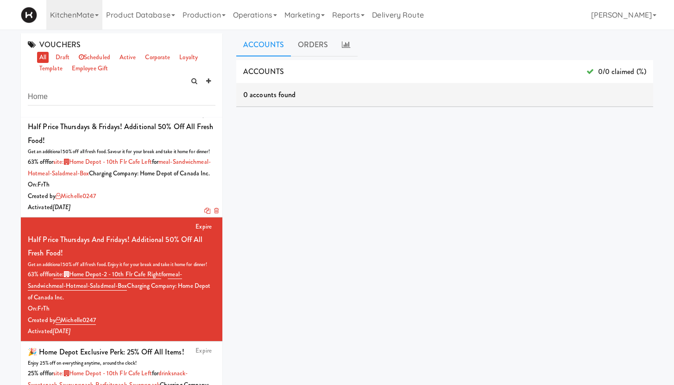
scroll to position [8, 0]
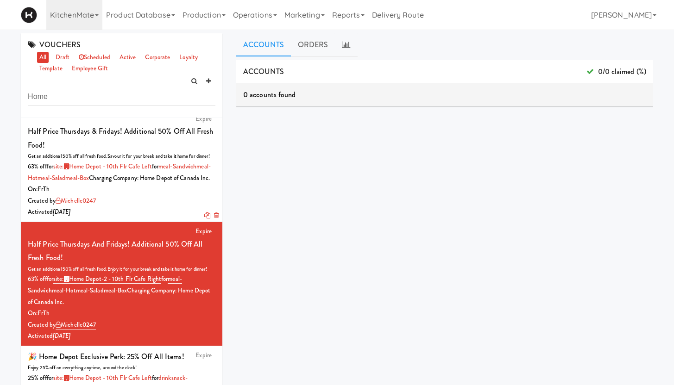
click at [137, 195] on div "On: Fr Th" at bounding box center [122, 190] width 188 height 12
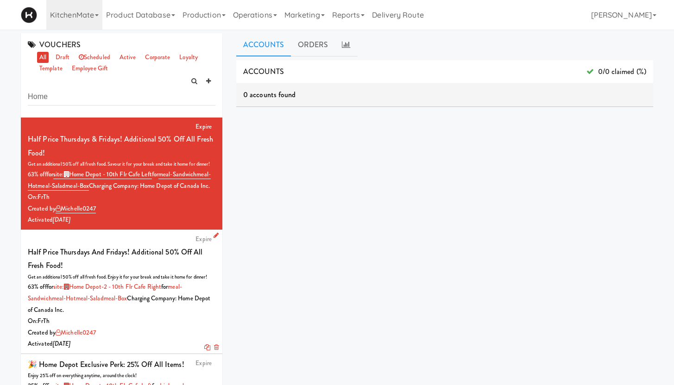
click at [133, 257] on div "Expire Half Price Thursdays and Fridays! Additional 50% off All Fresh Food! Get…" at bounding box center [122, 292] width 188 height 116
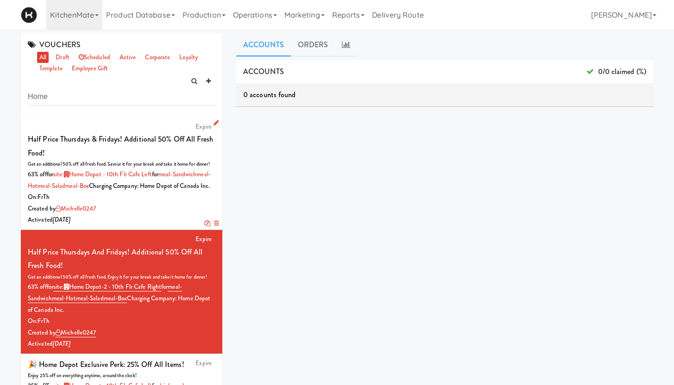
click at [193, 154] on div "Half Price Thursdays & Fridays! Additional 50% off all Fresh Food!" at bounding box center [122, 145] width 188 height 27
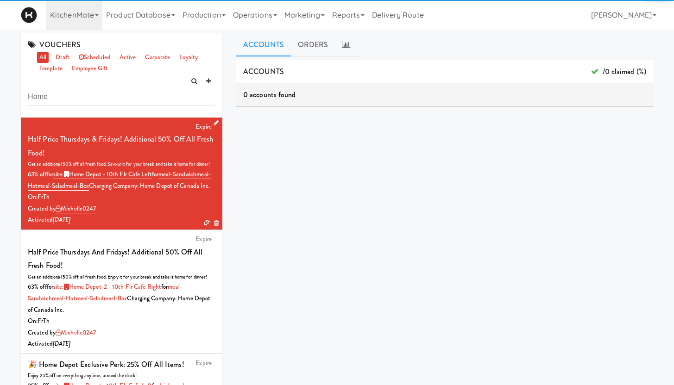
click at [213, 120] on icon at bounding box center [215, 123] width 5 height 6
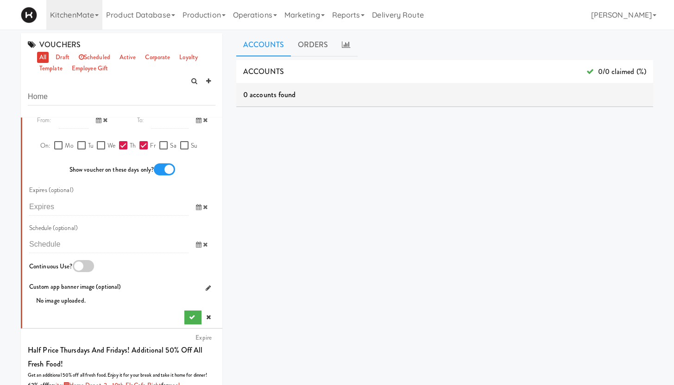
scroll to position [617, 0]
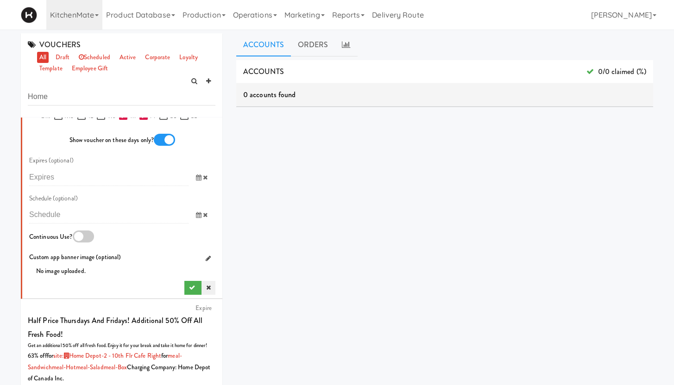
click at [206, 288] on icon at bounding box center [208, 288] width 5 height 6
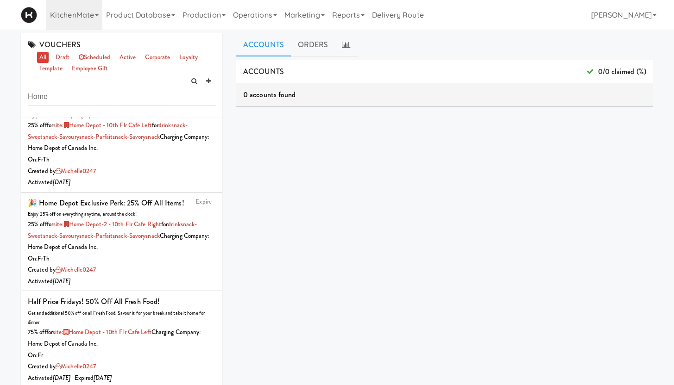
scroll to position [273, 0]
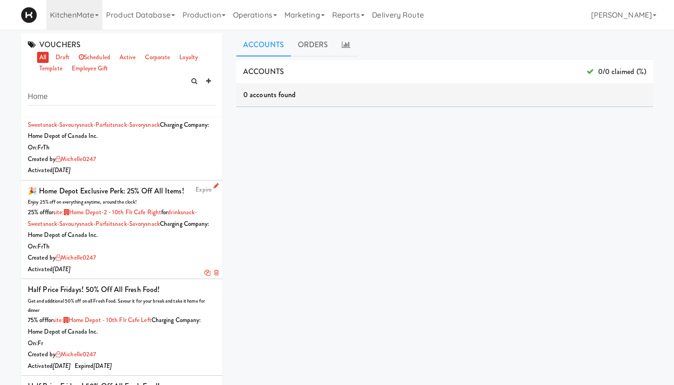
click at [172, 264] on div "Created by michelle0247" at bounding box center [122, 258] width 188 height 12
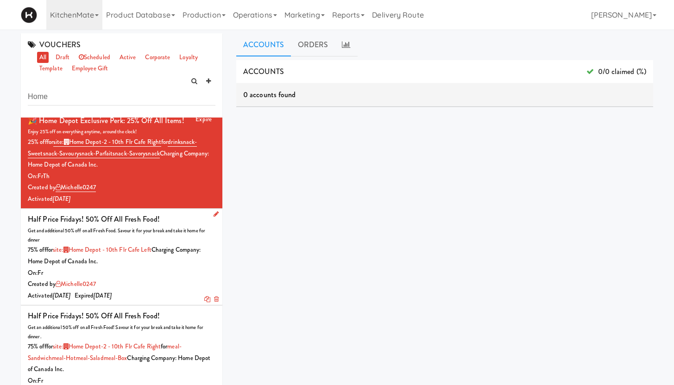
scroll to position [343, 0]
click at [169, 290] on div "Created by michelle0247" at bounding box center [122, 285] width 188 height 12
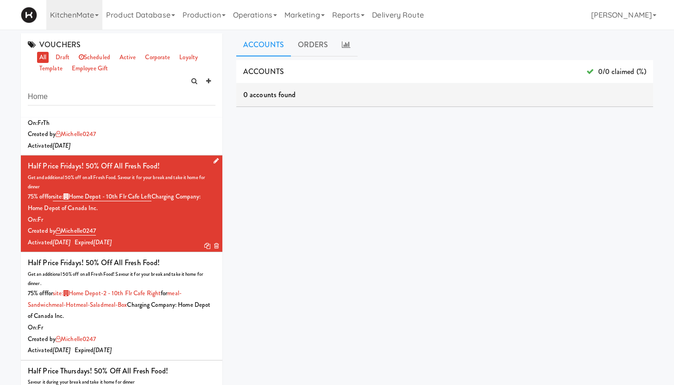
scroll to position [470, 0]
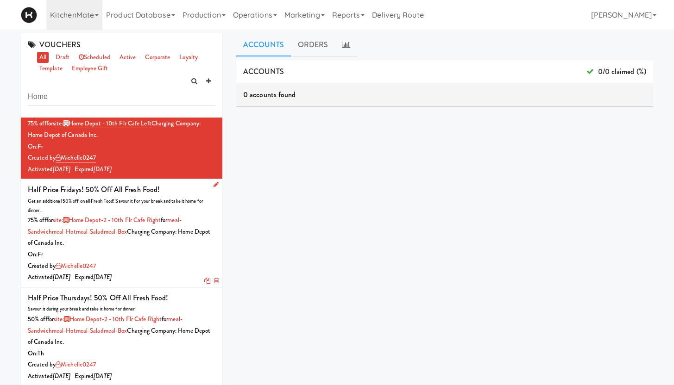
click at [166, 249] on div "75% off for site: Home Depot-2 - 10th Flr Cafe Right for meal-sandwich meal-hot…" at bounding box center [122, 232] width 188 height 34
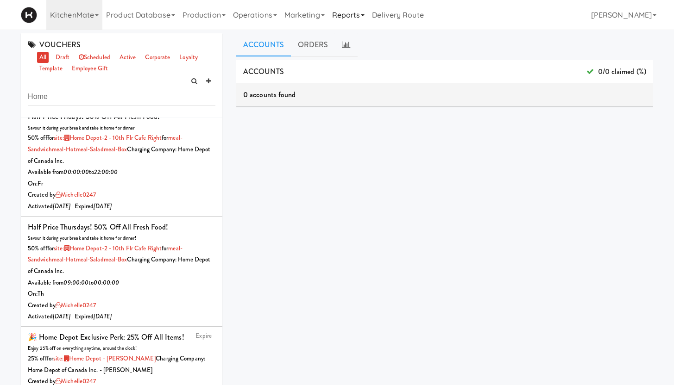
scroll to position [949, 0]
